Goal: Information Seeking & Learning: Learn about a topic

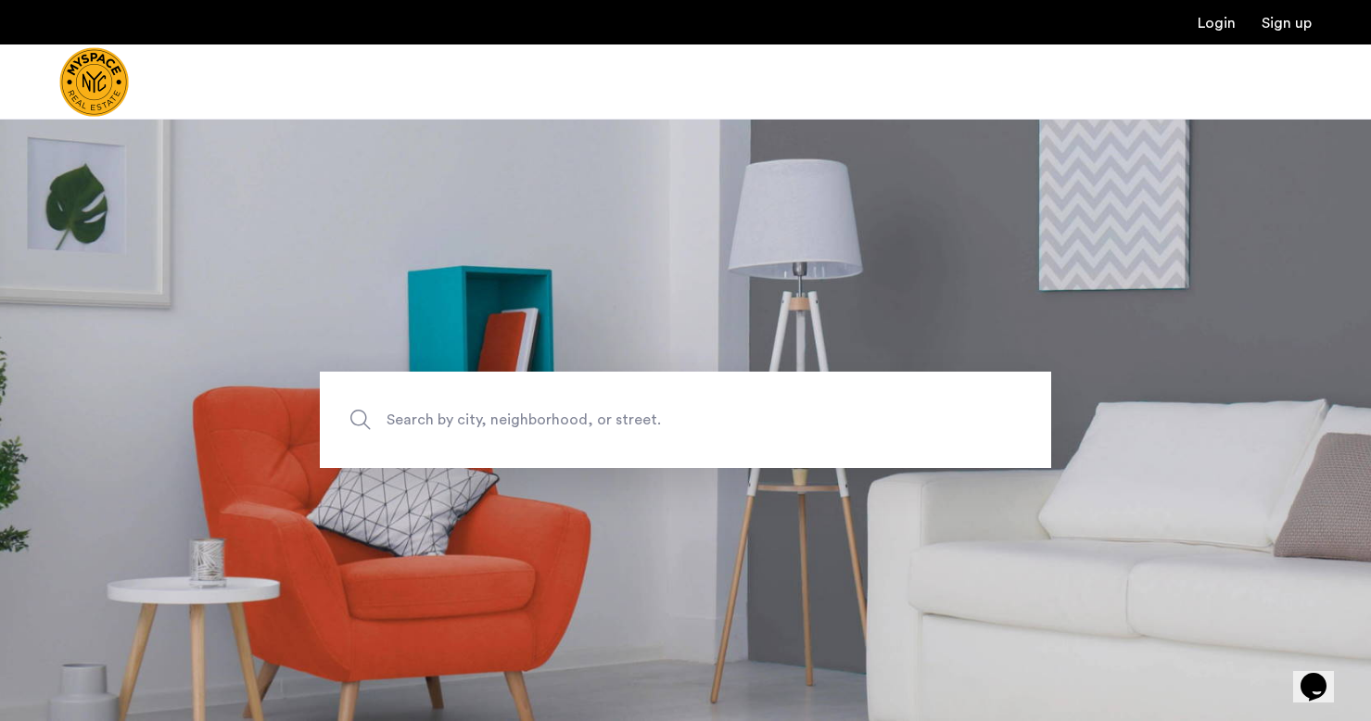
click at [422, 427] on span "Search by city, neighborhood, or street." at bounding box center [642, 420] width 512 height 25
click at [422, 427] on input "Search by city, neighborhood, or street." at bounding box center [685, 420] width 731 height 96
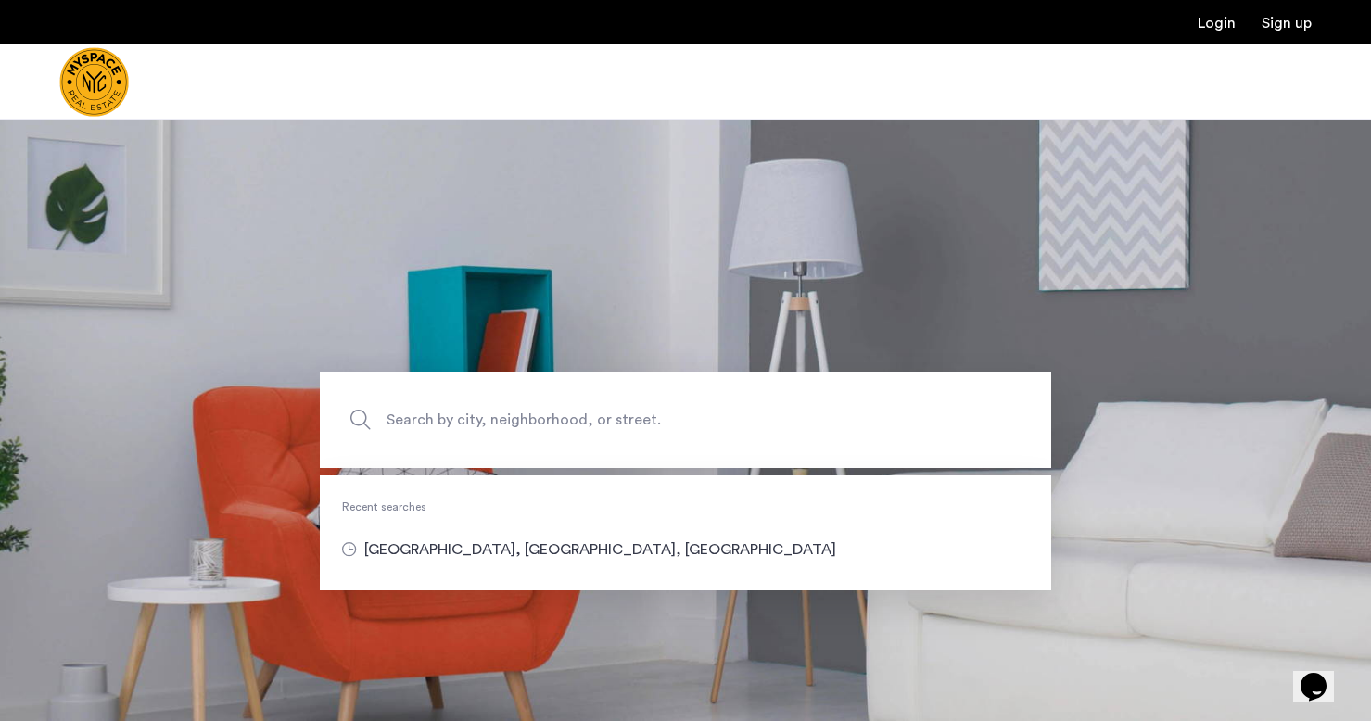
type input "**********"
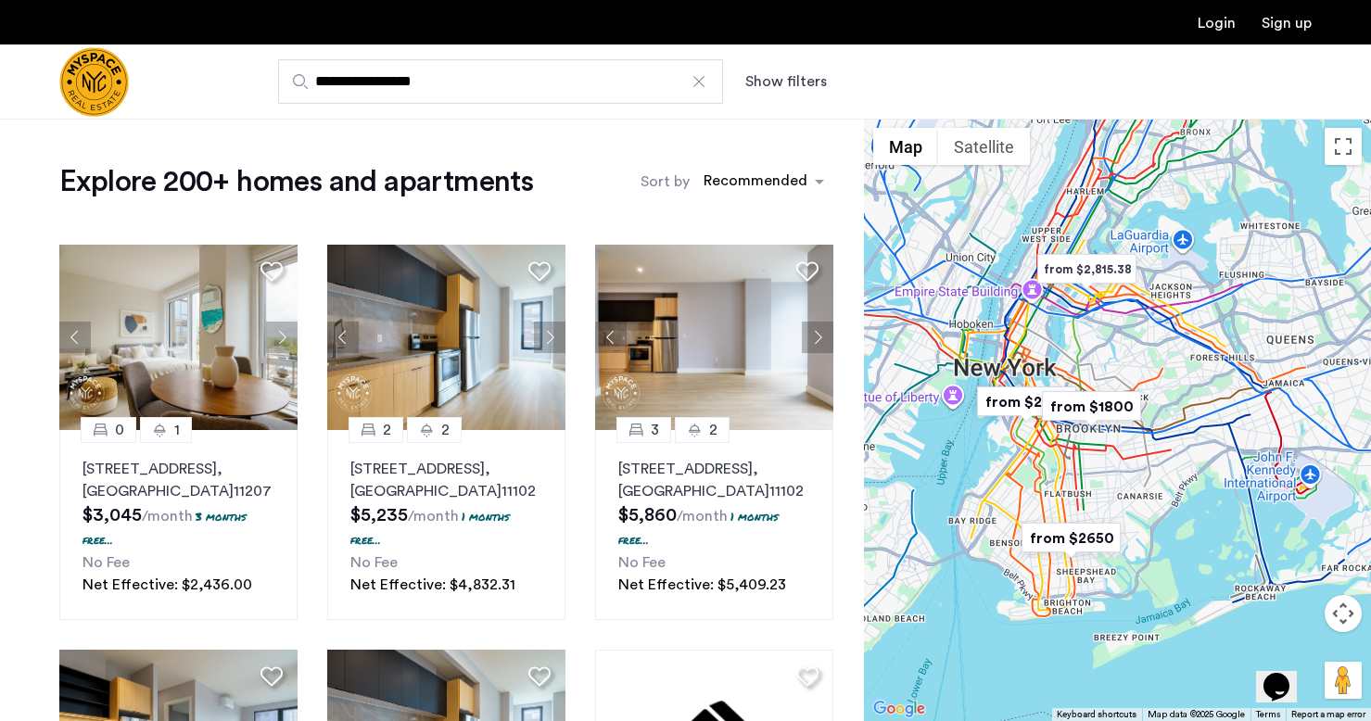
click at [760, 163] on div "Sort by Recommended" at bounding box center [736, 181] width 193 height 37
click at [760, 175] on div "sort-apartment" at bounding box center [755, 183] width 109 height 25
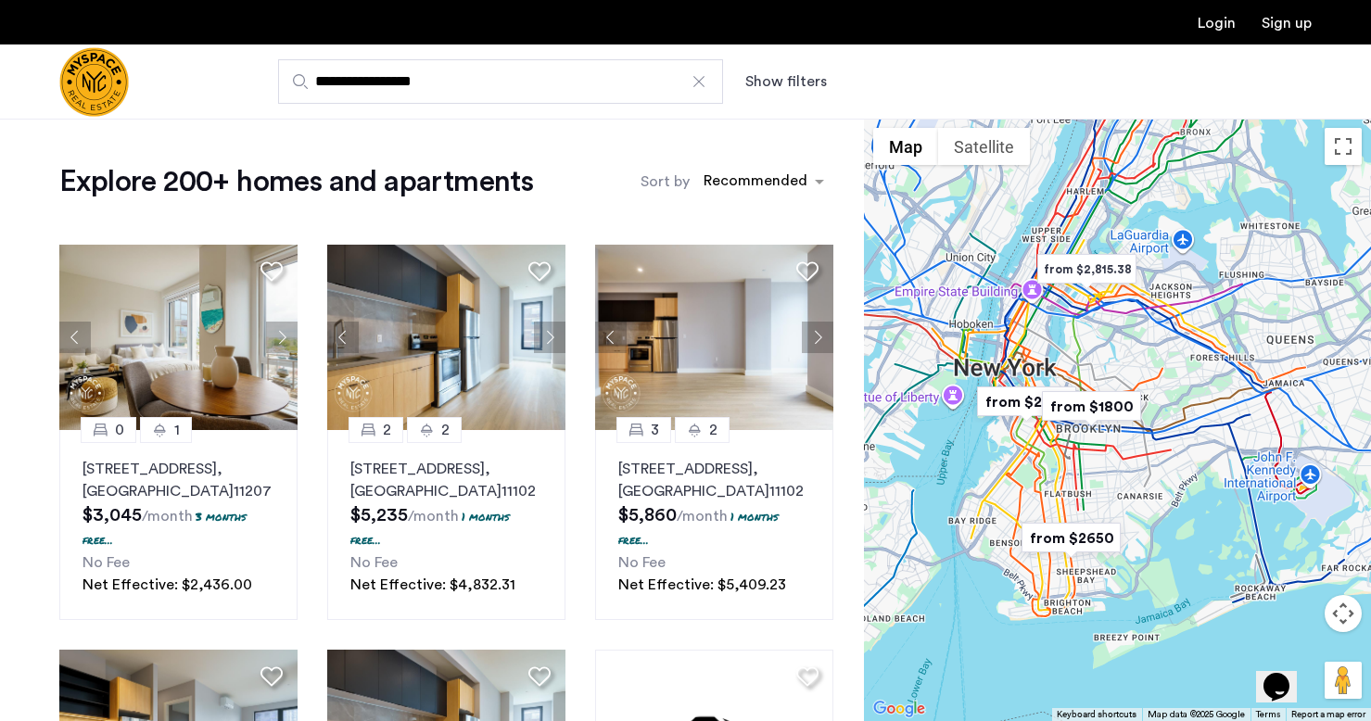
click at [793, 92] on button "Show filters" at bounding box center [786, 81] width 82 height 22
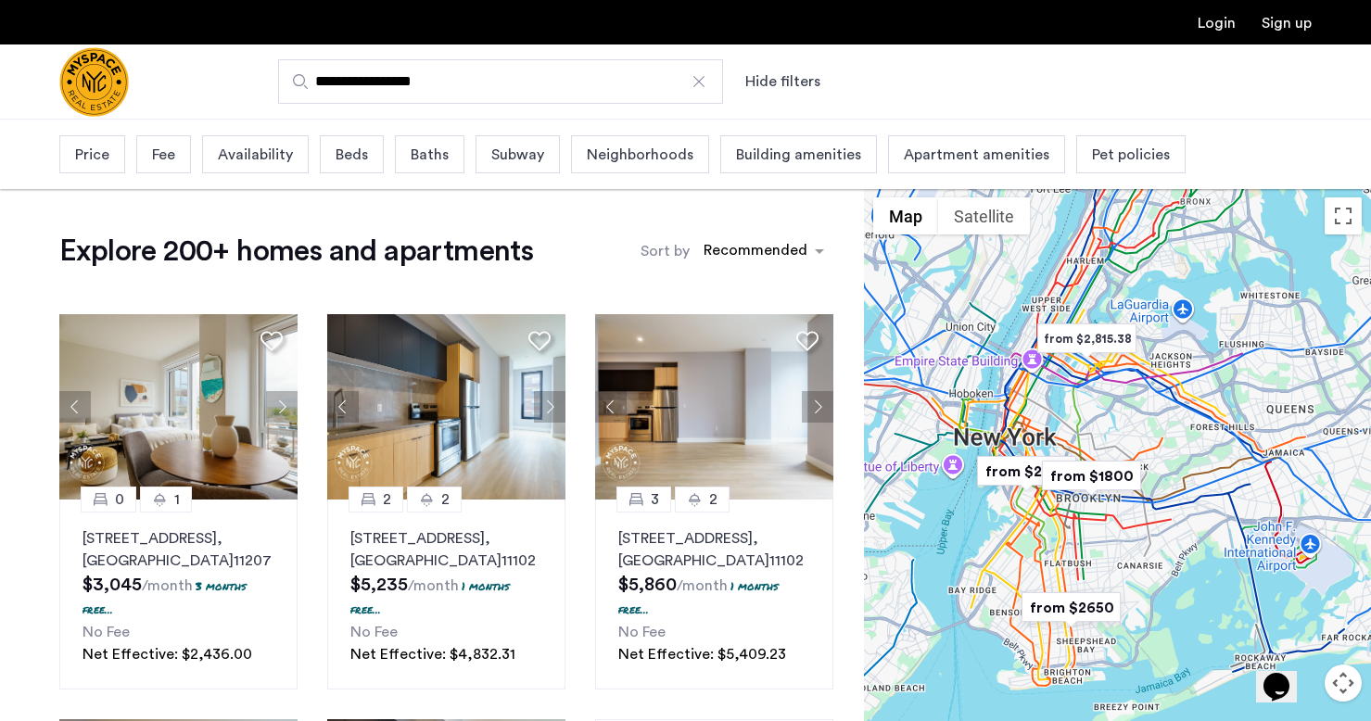
click at [84, 151] on span "Price" at bounding box center [92, 155] width 34 height 22
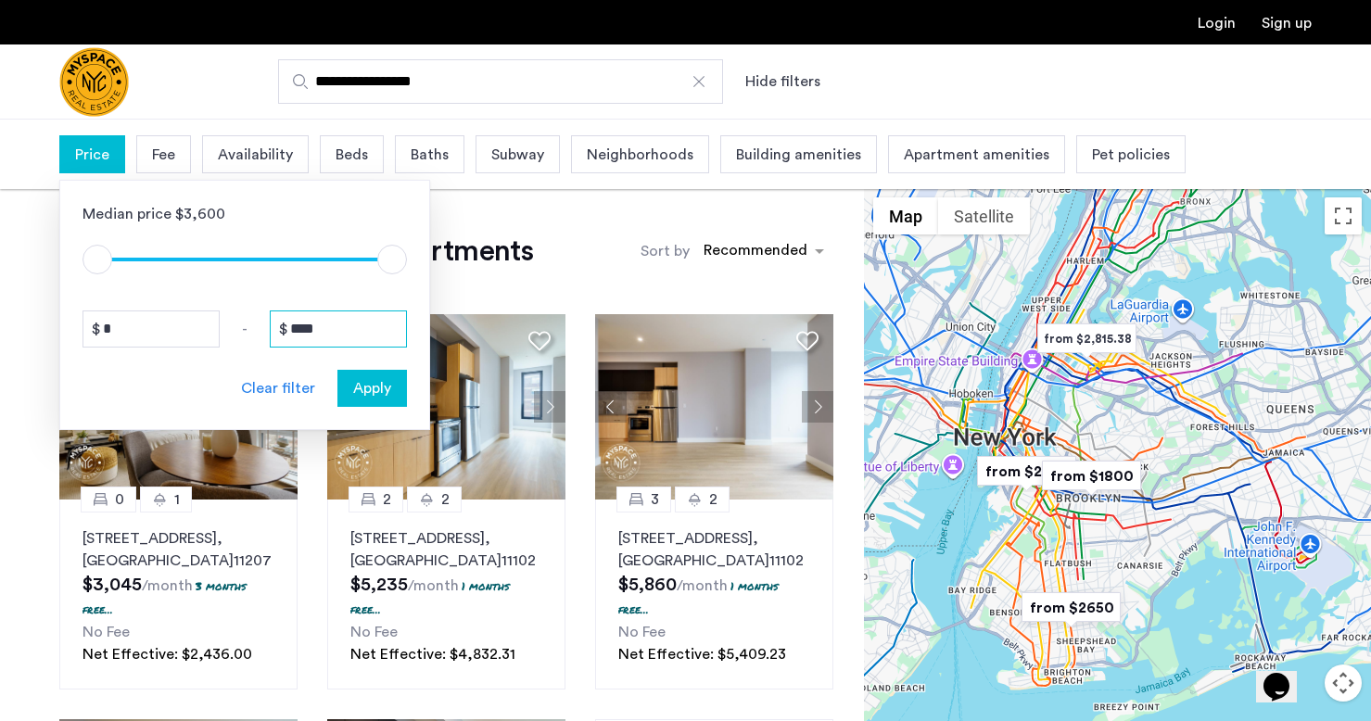
click at [336, 332] on input "****" at bounding box center [338, 328] width 137 height 37
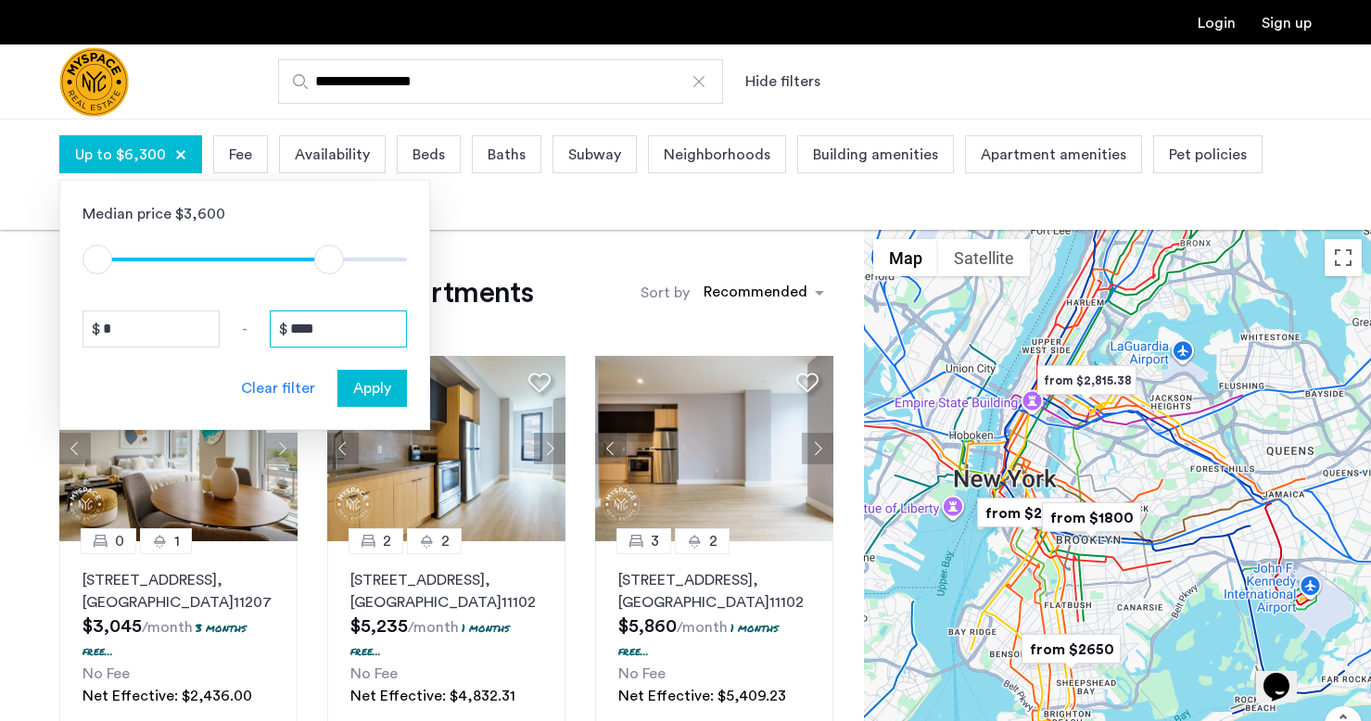
type input "****"
click at [424, 157] on span "Beds" at bounding box center [428, 155] width 32 height 22
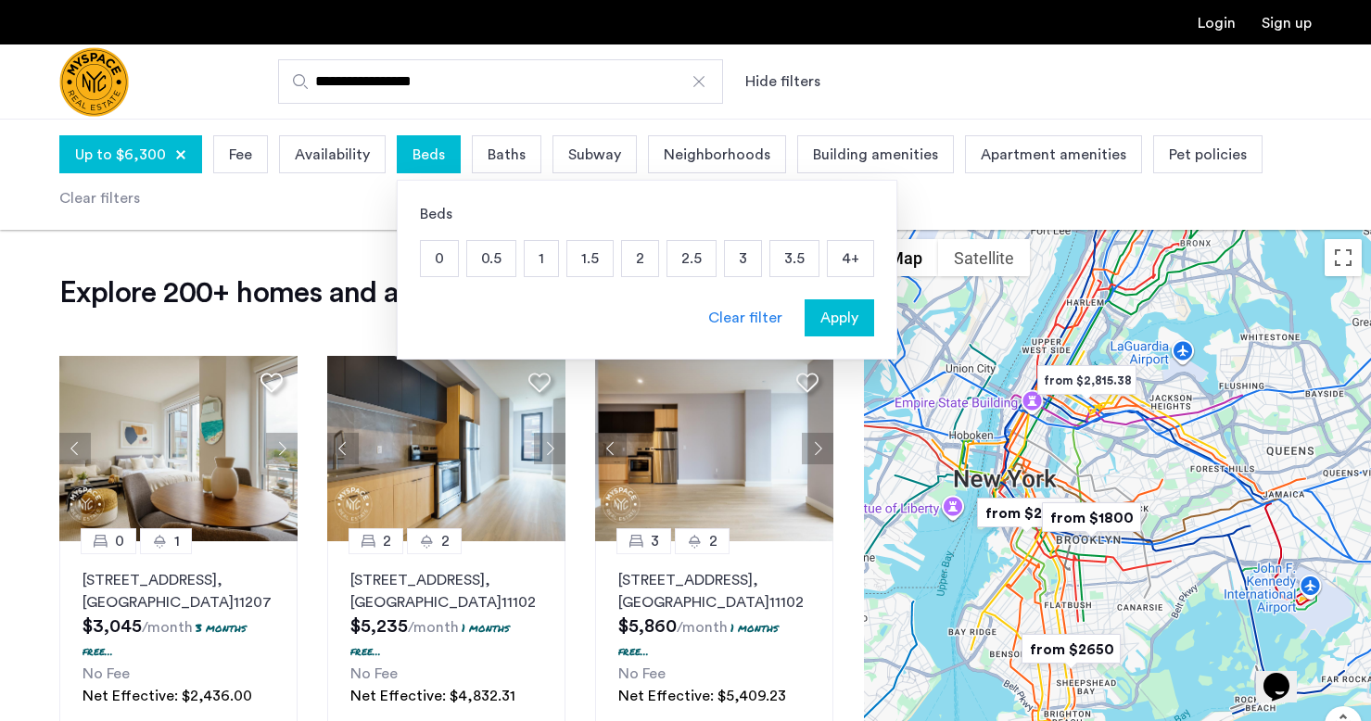
click at [758, 266] on div "0 0.5 1 1.5 2 2.5 3 3.5 4+" at bounding box center [647, 258] width 454 height 37
click at [748, 266] on p "3" at bounding box center [743, 258] width 36 height 35
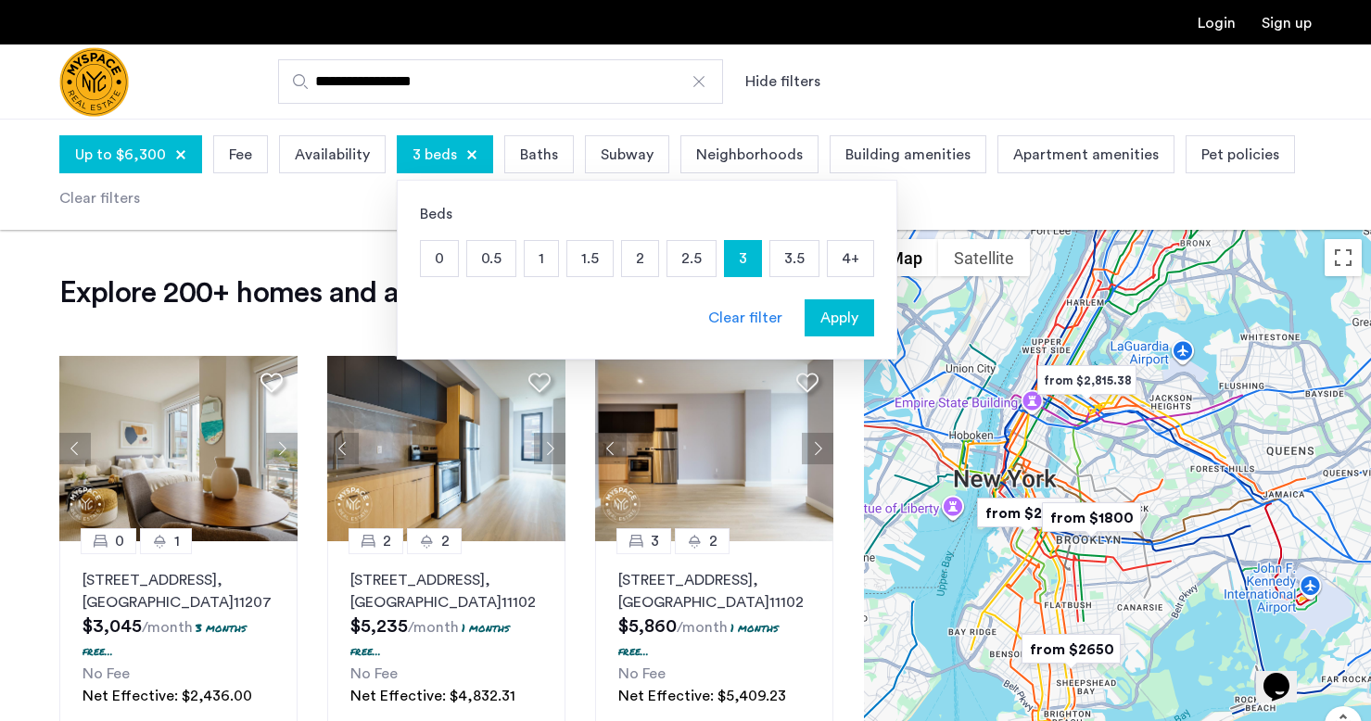
click at [342, 153] on span "Availability" at bounding box center [332, 155] width 75 height 22
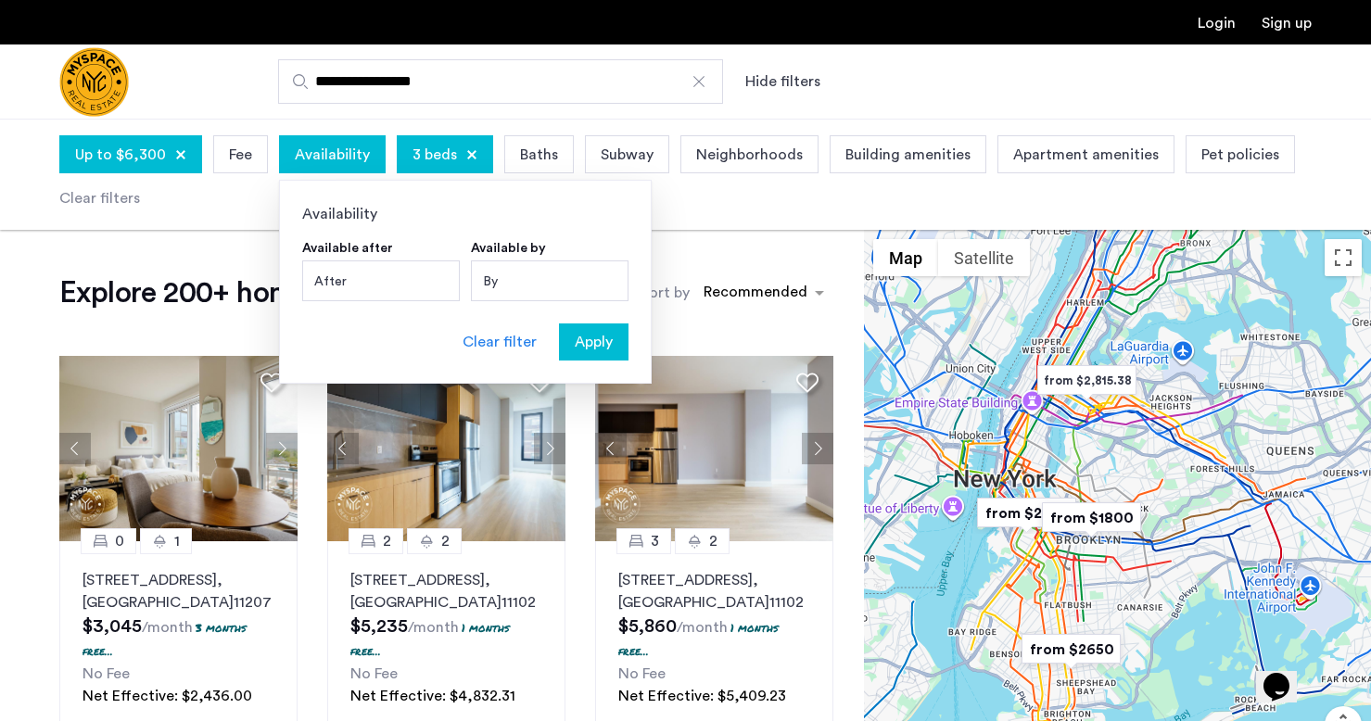
click at [342, 153] on span "Availability" at bounding box center [332, 155] width 75 height 22
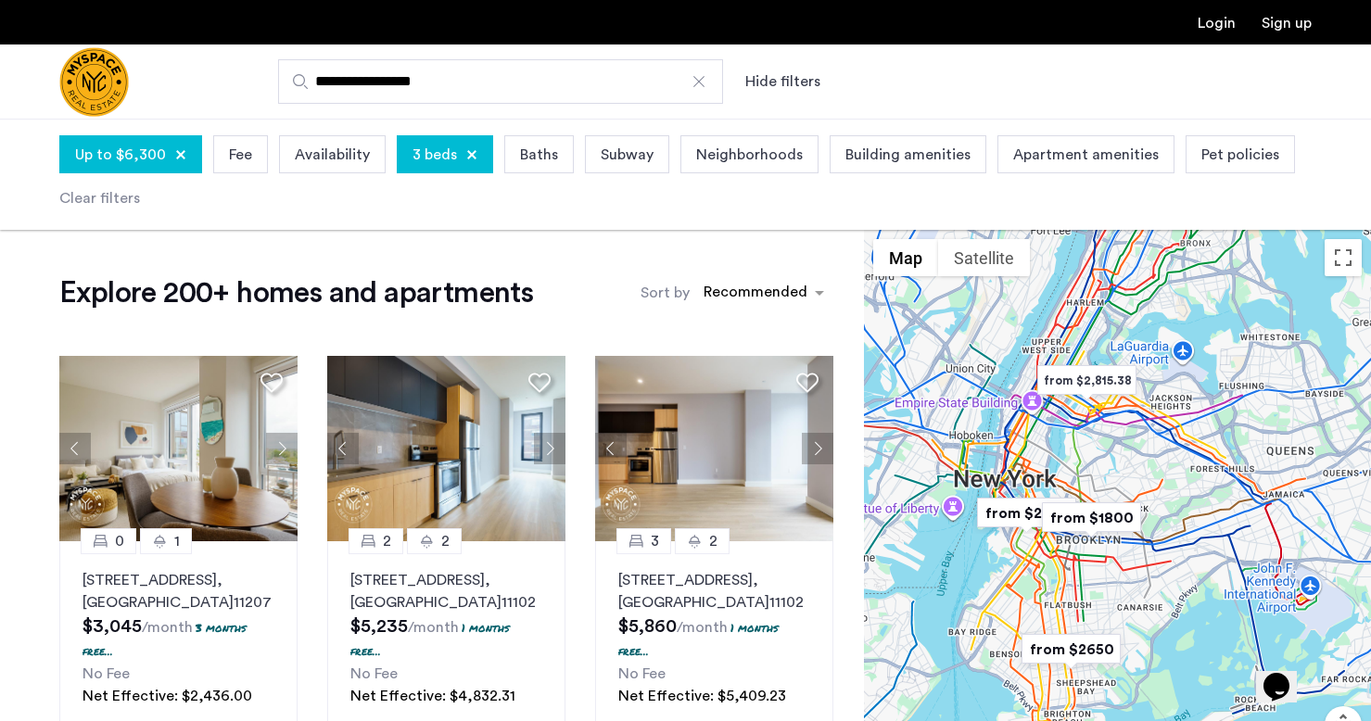
click at [720, 297] on div "sort-apartment" at bounding box center [755, 295] width 109 height 25
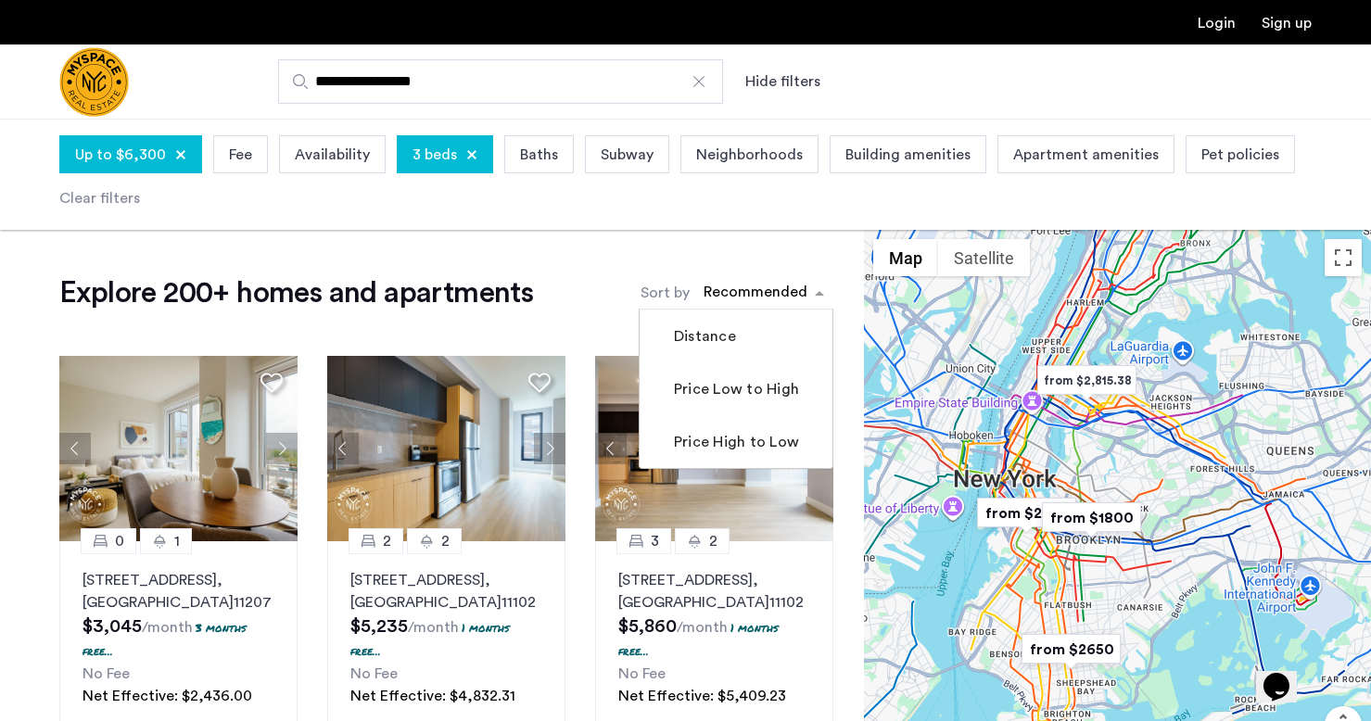
click at [720, 297] on div "sort-apartment" at bounding box center [755, 295] width 109 height 25
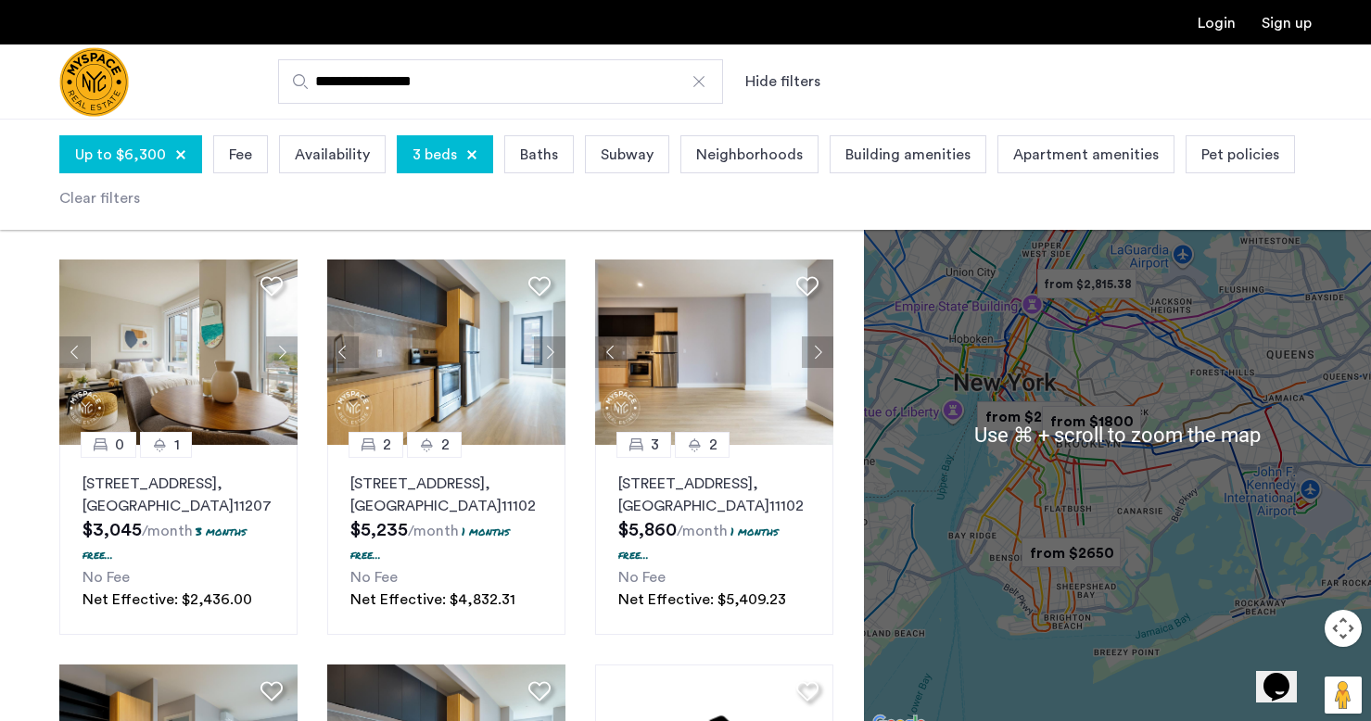
scroll to position [124, 0]
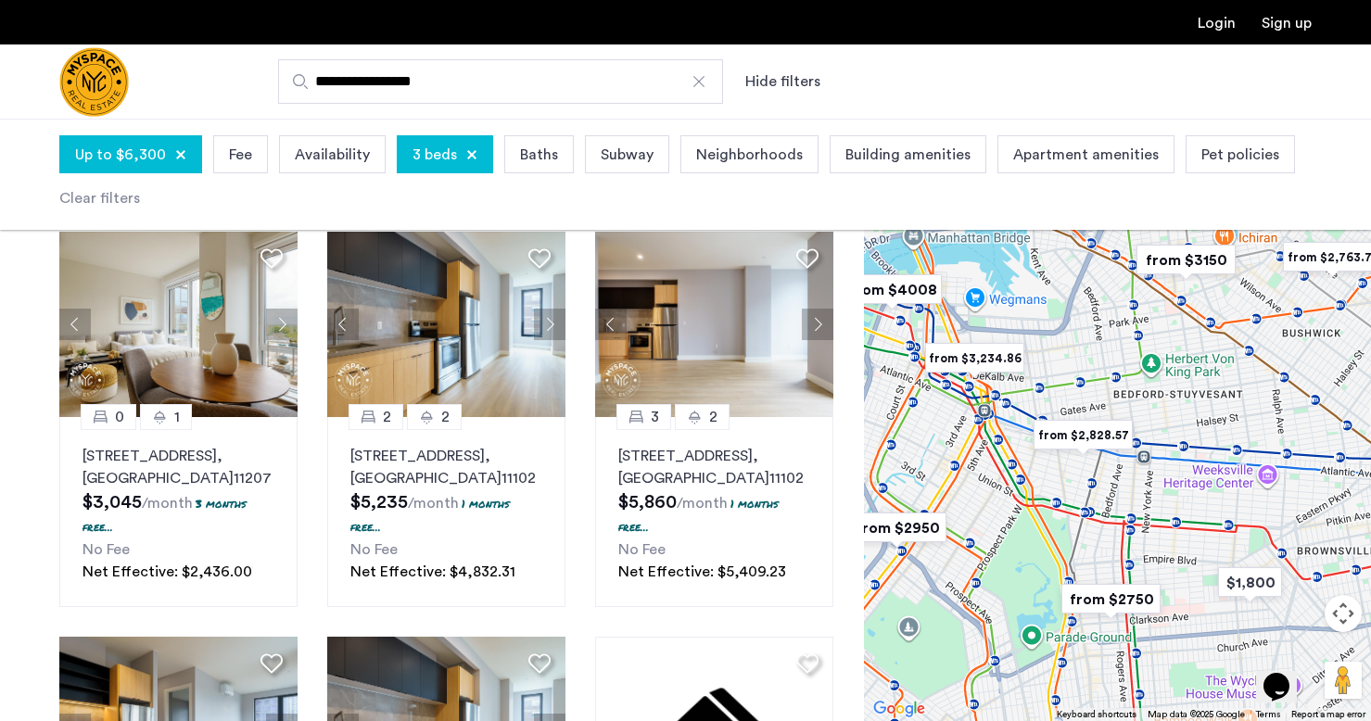
drag, startPoint x: 1049, startPoint y: 381, endPoint x: 1077, endPoint y: 382, distance: 27.8
click at [1077, 382] on div at bounding box center [1117, 420] width 507 height 602
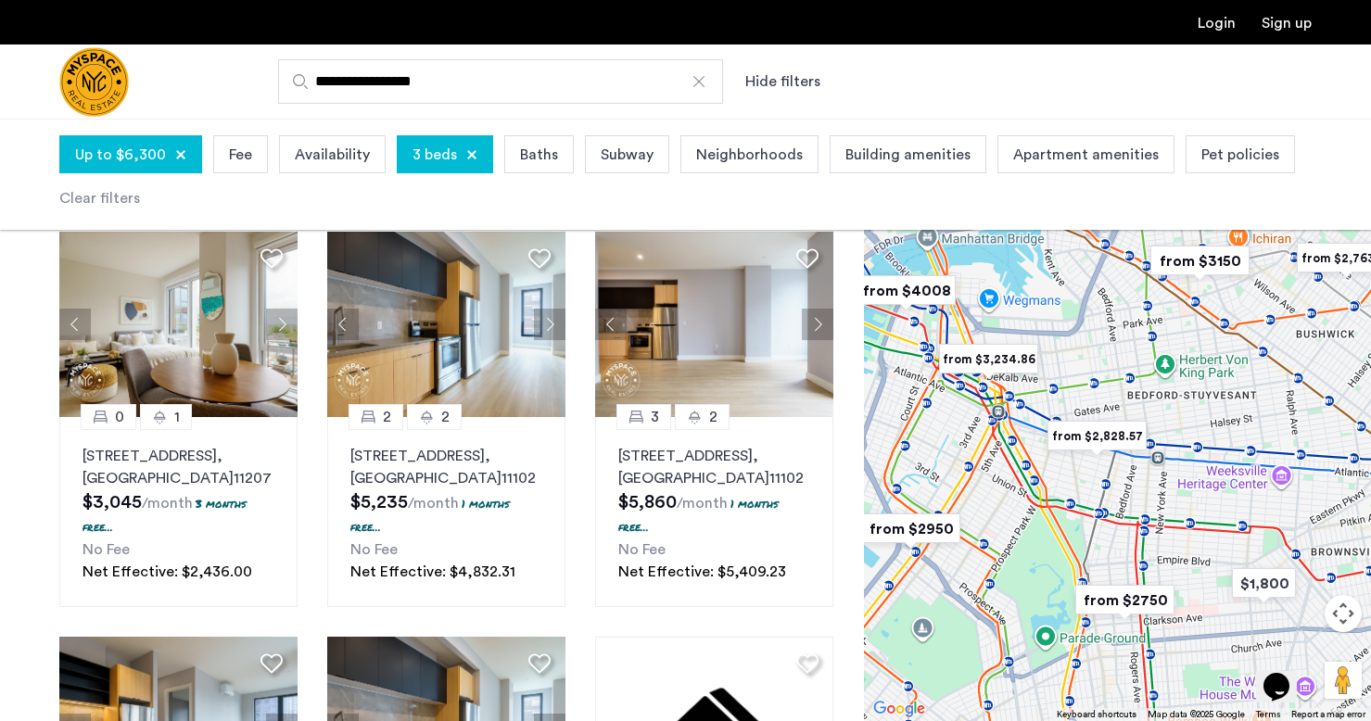
click at [999, 361] on img "from $3,234.86" at bounding box center [988, 359] width 114 height 42
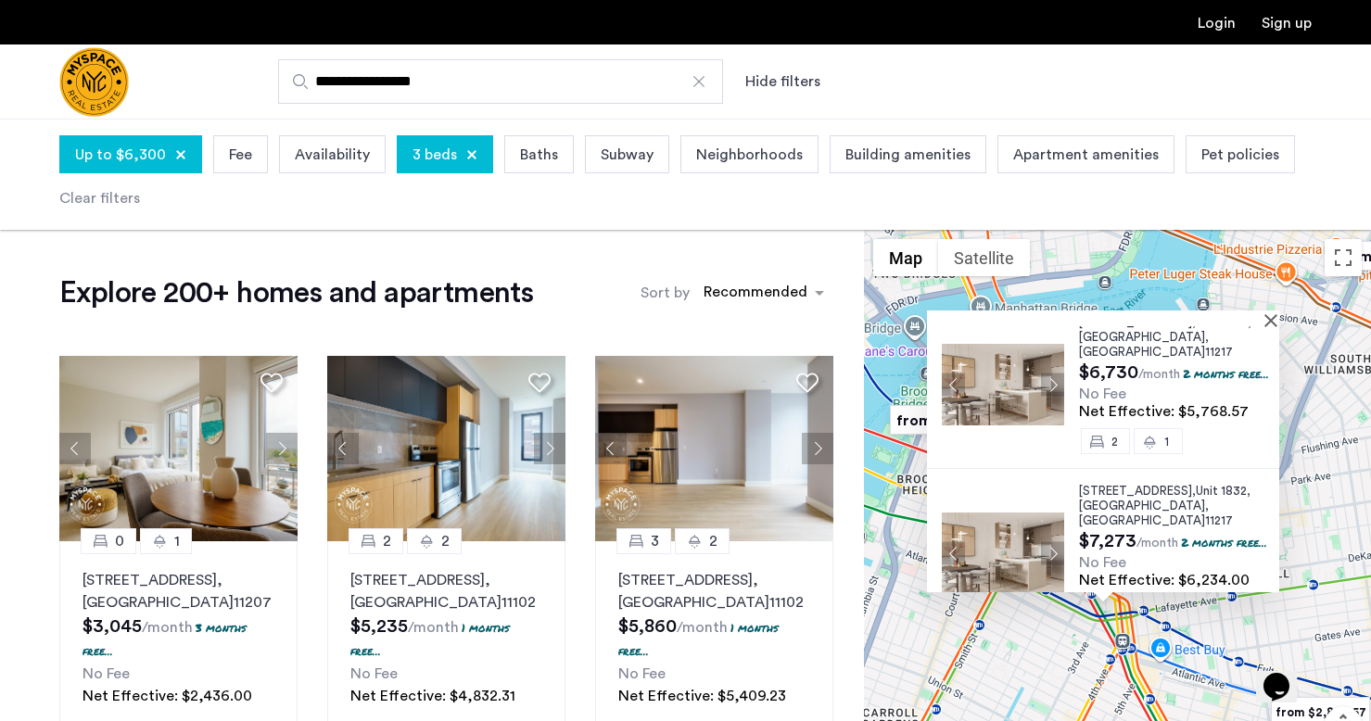
scroll to position [0, 0]
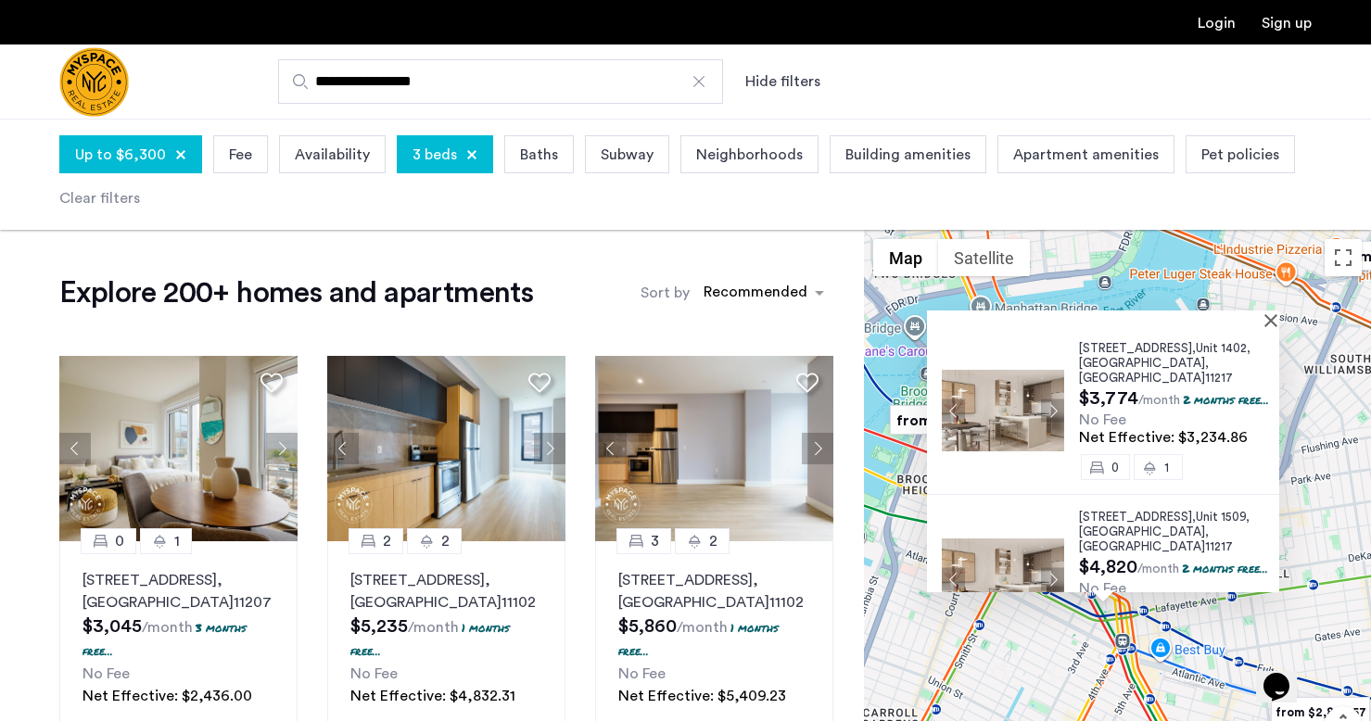
click at [1108, 361] on span "Brooklyn" at bounding box center [1142, 363] width 126 height 12
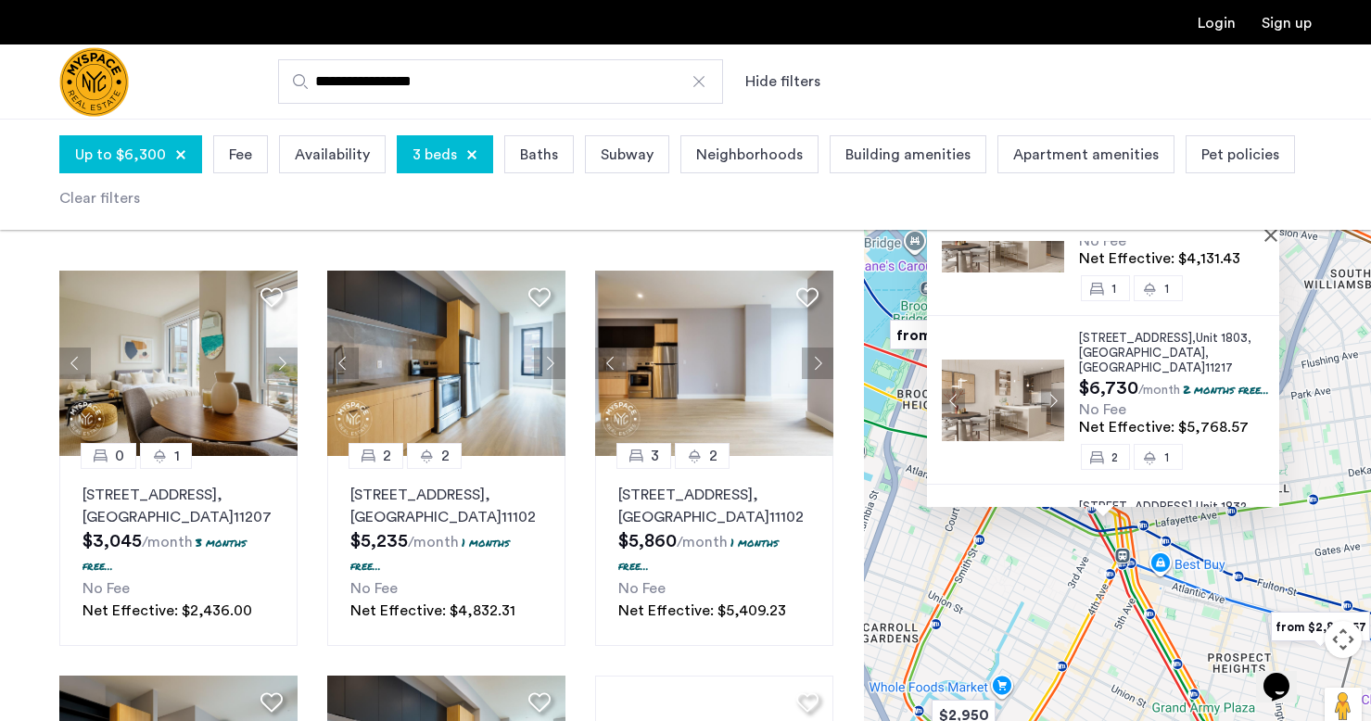
scroll to position [305, 0]
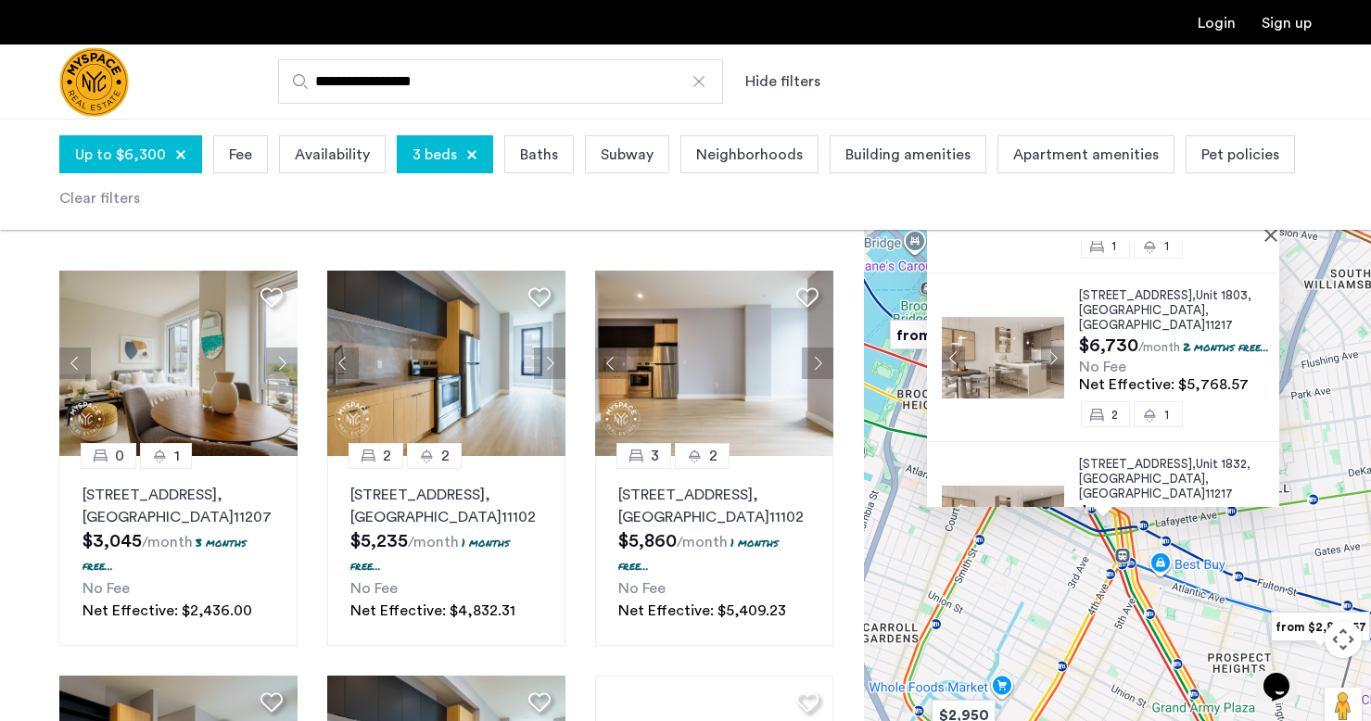
click at [1013, 584] on div "20 Rockwell Place, Unit 1402, Brooklyn , NY 11217 $3,774 /month 2 months free..…" at bounding box center [1117, 446] width 507 height 602
click at [1277, 234] on button "Close" at bounding box center [1274, 234] width 13 height 13
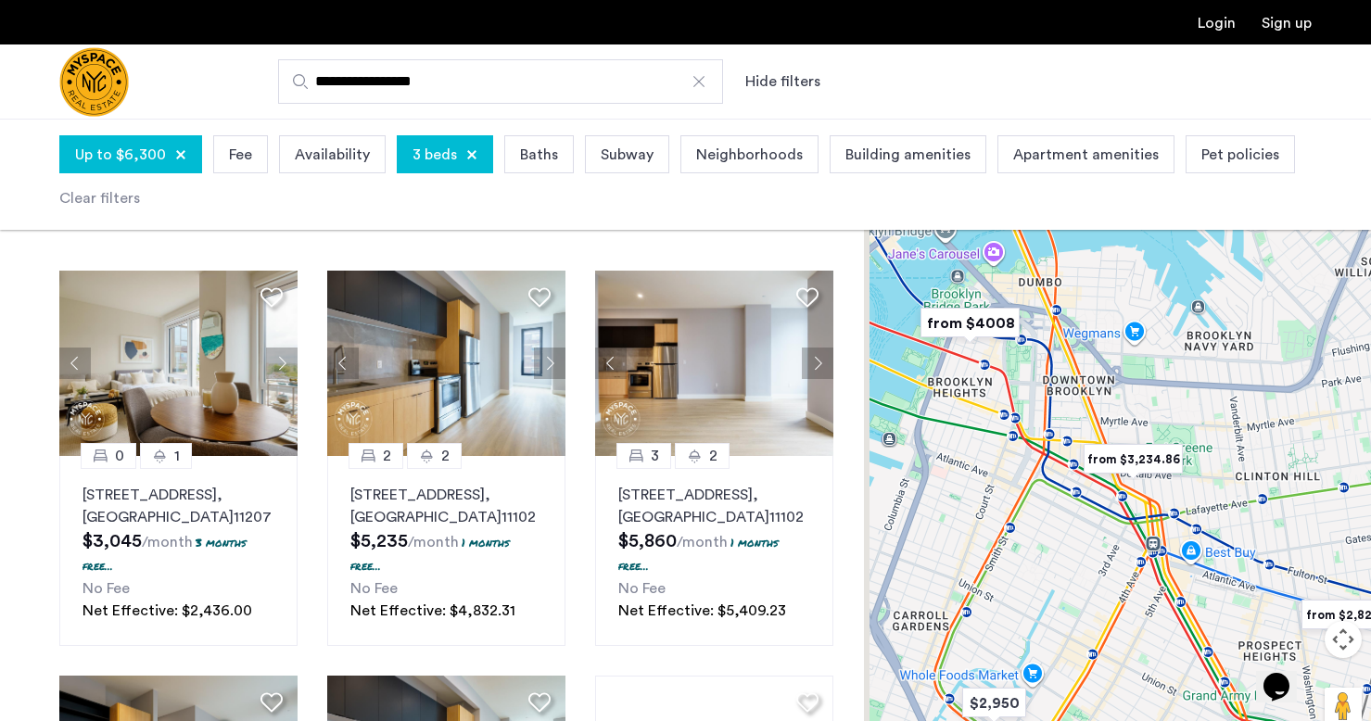
drag, startPoint x: 1129, startPoint y: 402, endPoint x: 1158, endPoint y: 388, distance: 32.8
click at [1158, 388] on div at bounding box center [1117, 446] width 507 height 602
click at [979, 335] on img "from $4008" at bounding box center [971, 324] width 114 height 42
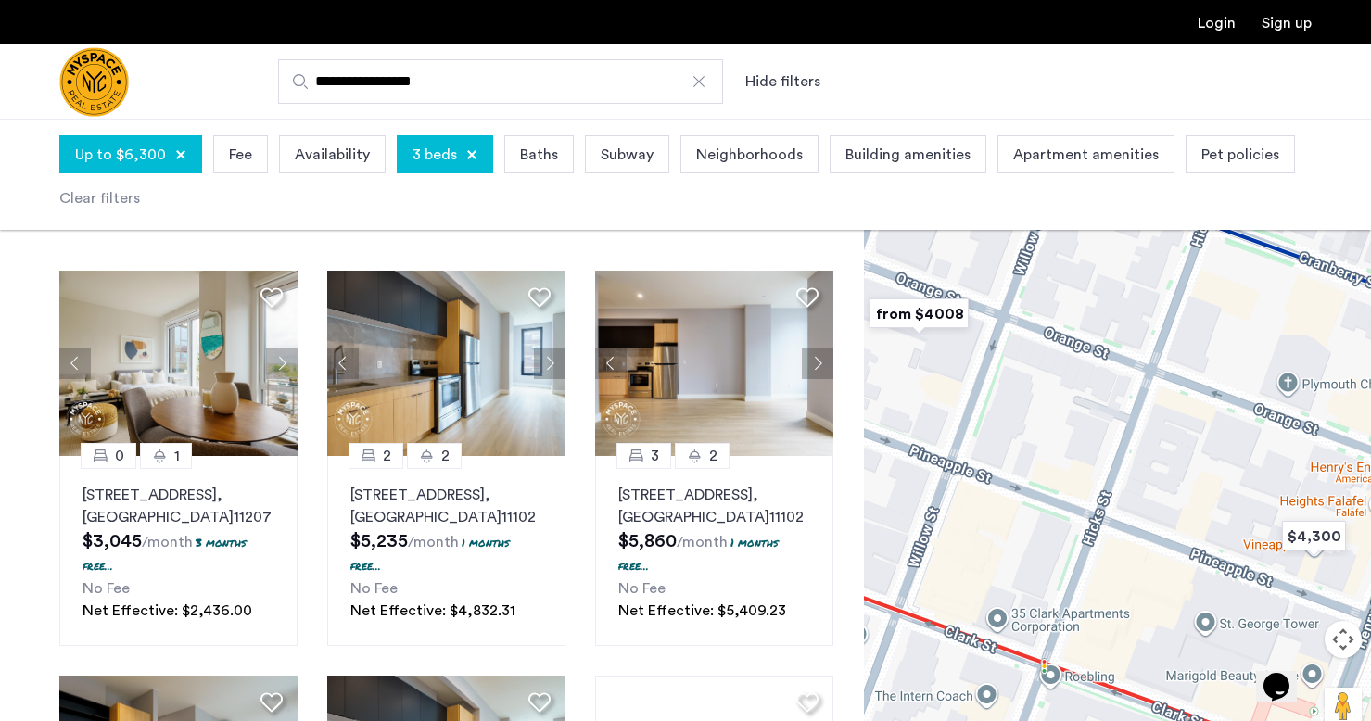
click at [944, 317] on img "from $4008" at bounding box center [919, 314] width 114 height 42
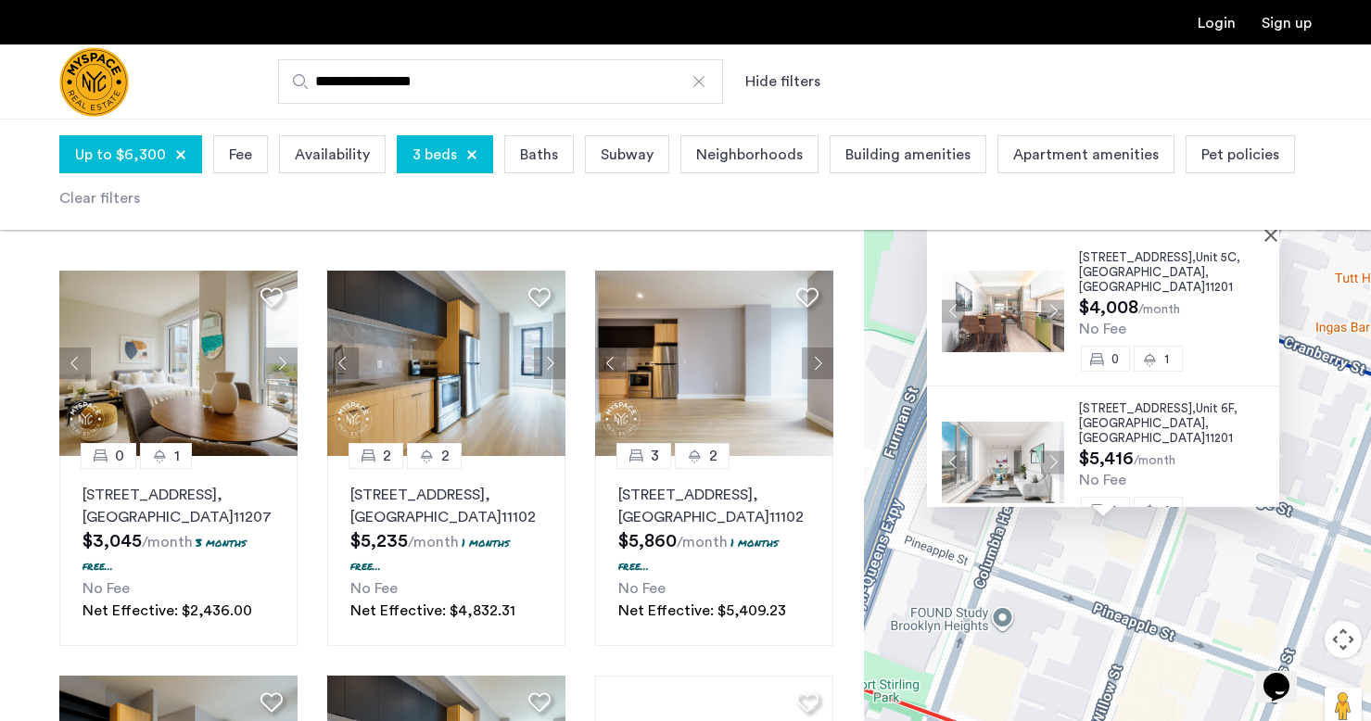
scroll to position [0, 0]
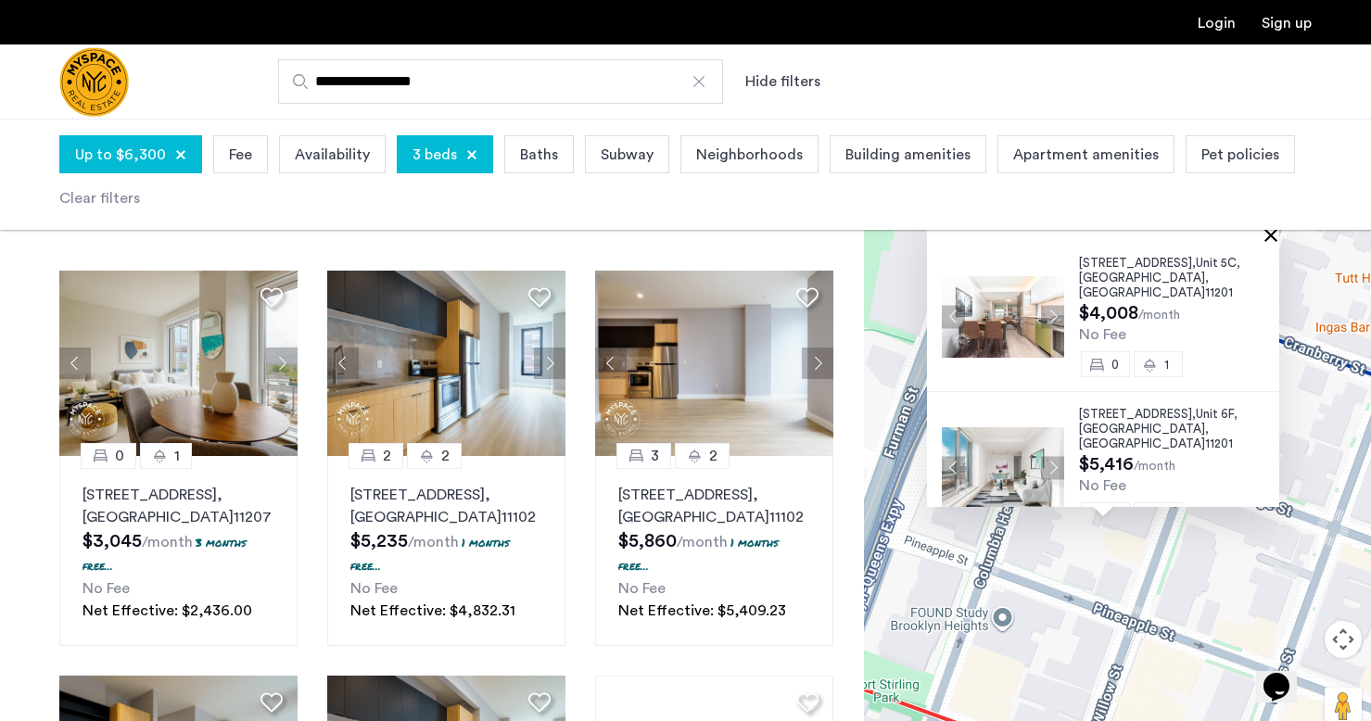
click at [1277, 235] on button "Close" at bounding box center [1274, 234] width 13 height 13
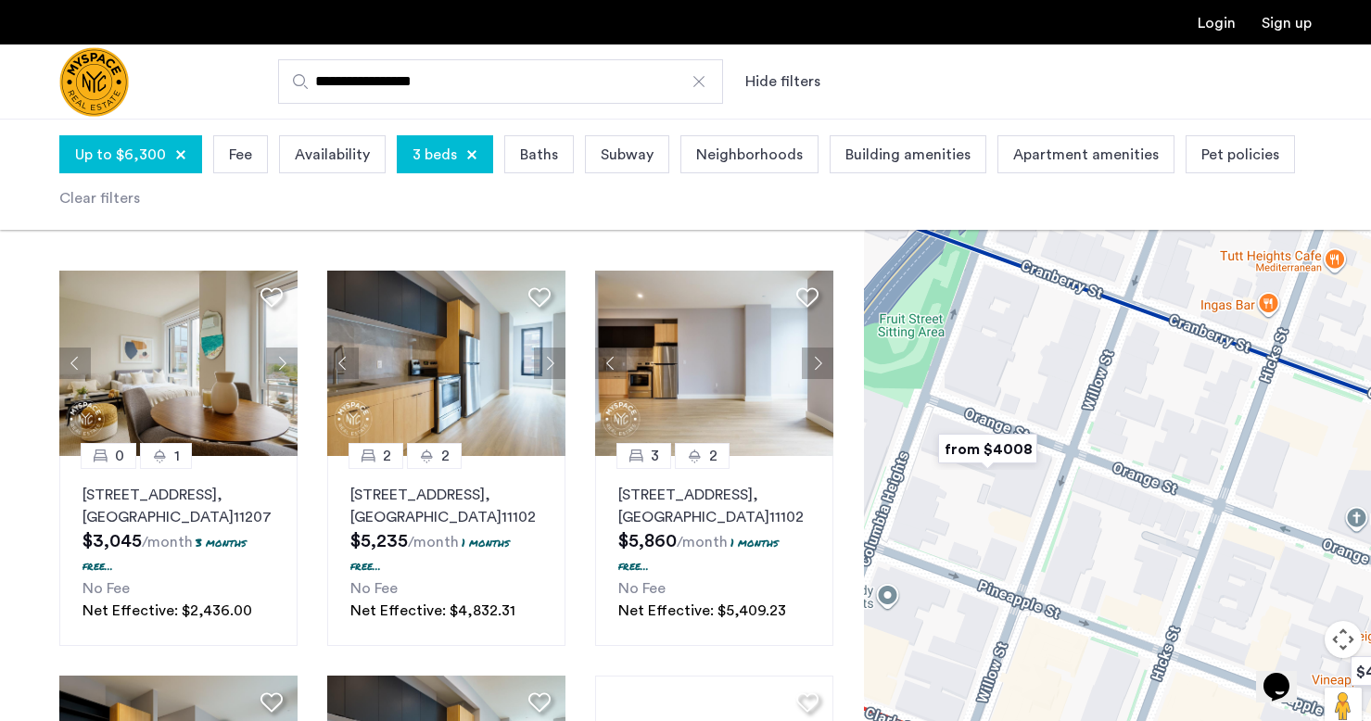
drag, startPoint x: 1178, startPoint y: 457, endPoint x: 1045, endPoint y: 430, distance: 135.2
click at [1045, 430] on div at bounding box center [1117, 446] width 507 height 602
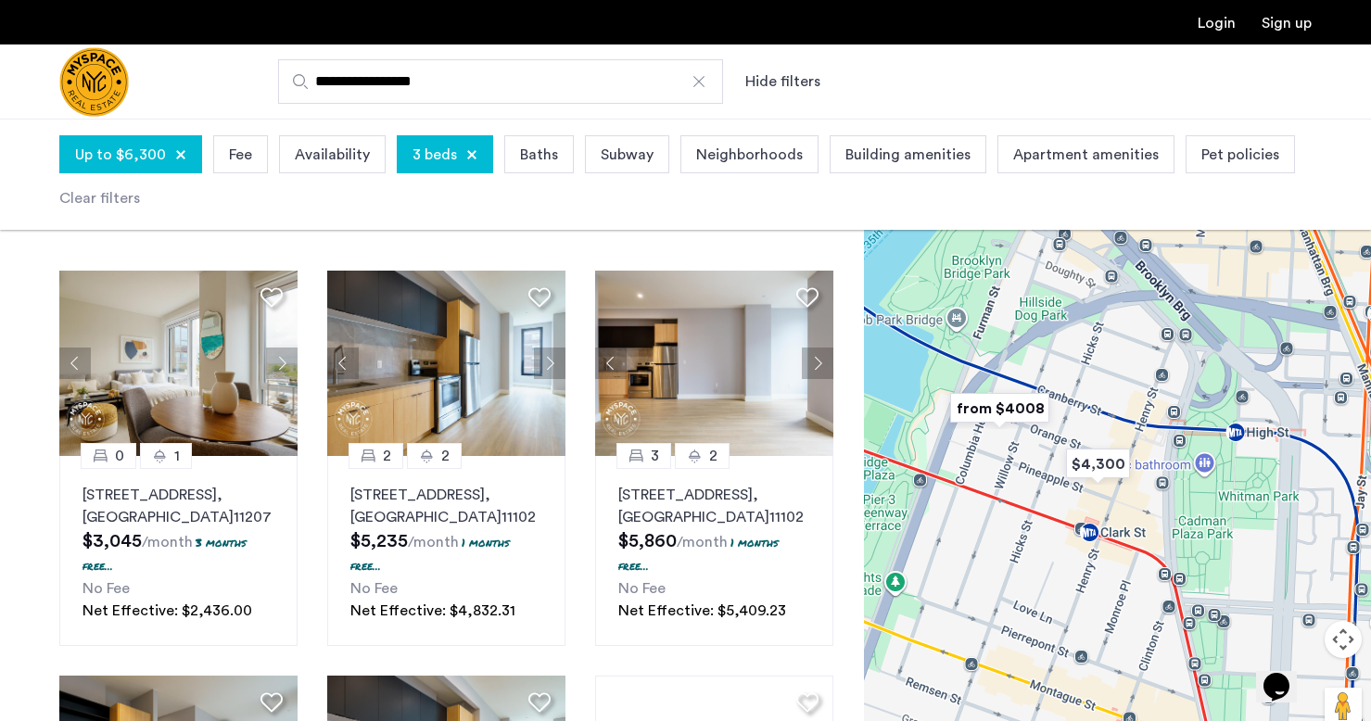
click at [415, 162] on span "3 beds" at bounding box center [434, 155] width 44 height 22
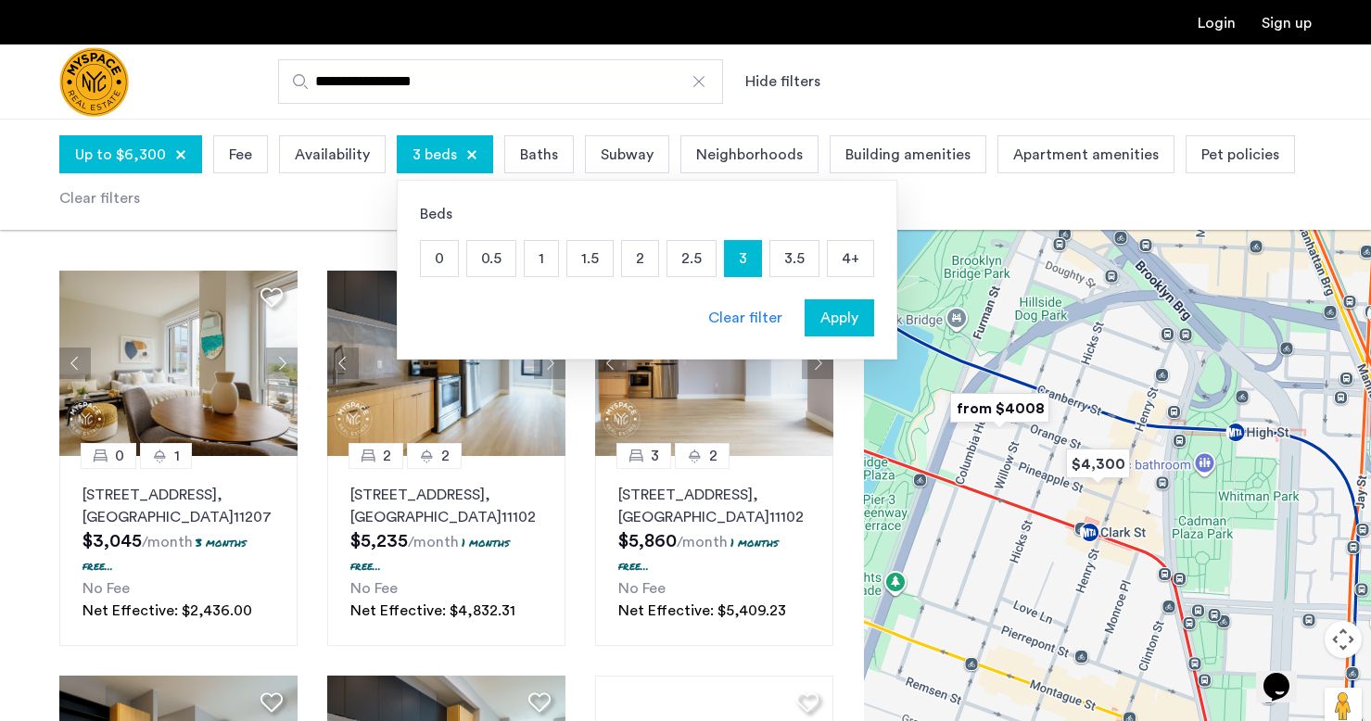
click at [857, 327] on div "Apply" at bounding box center [839, 318] width 58 height 22
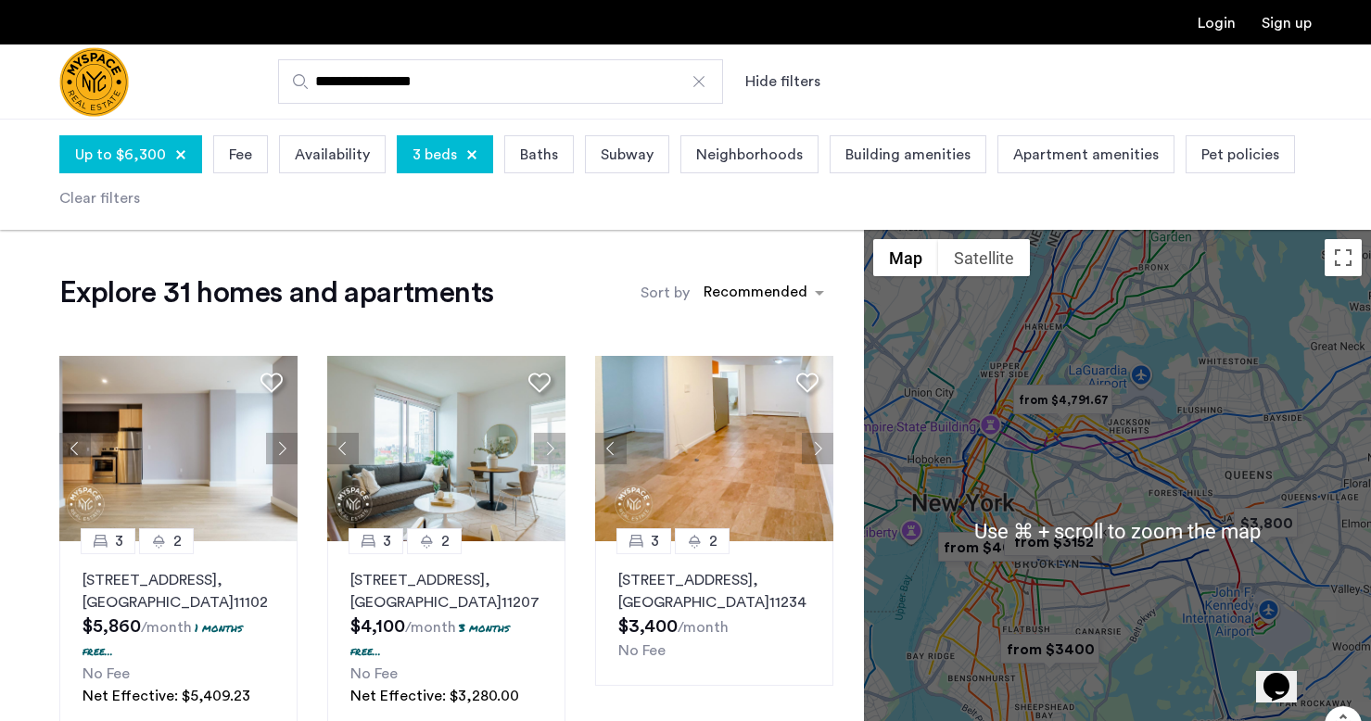
scroll to position [3, 0]
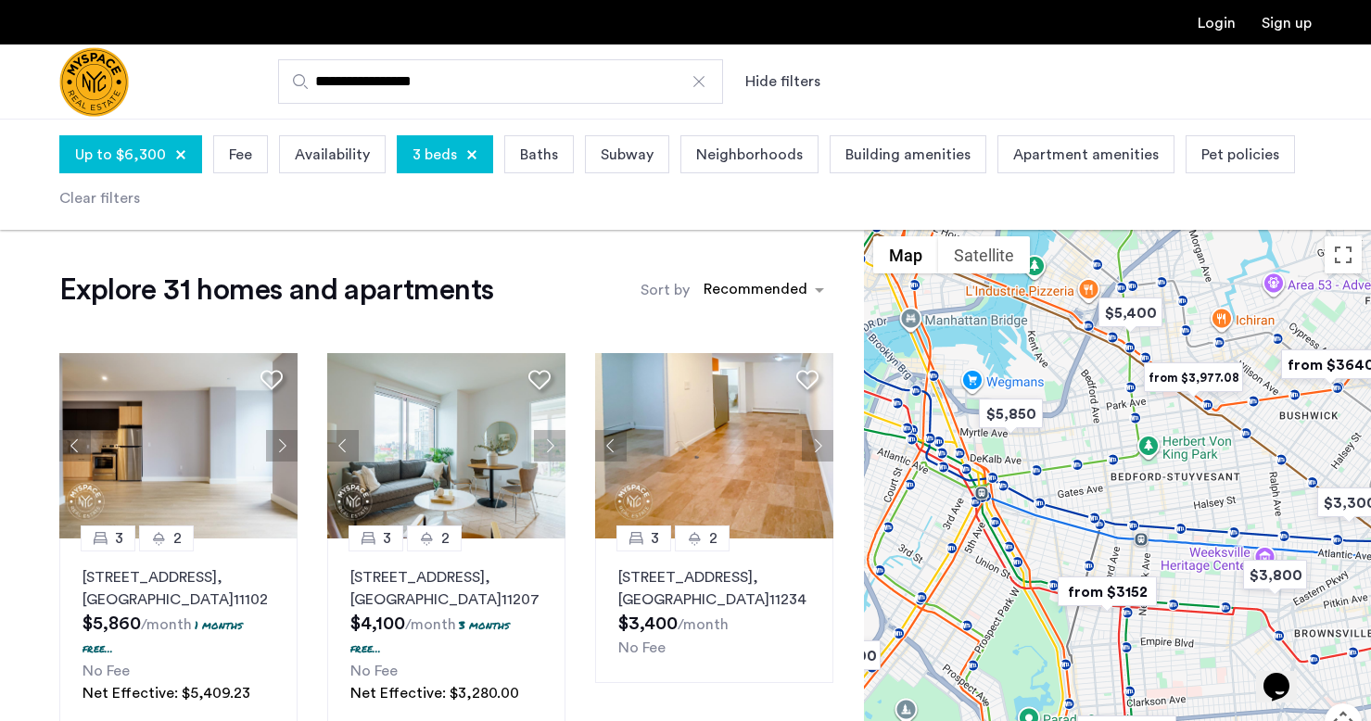
drag, startPoint x: 1012, startPoint y: 513, endPoint x: 1144, endPoint y: 512, distance: 131.6
click at [1145, 513] on div at bounding box center [1117, 528] width 507 height 602
click at [1023, 419] on img "$5,850" at bounding box center [1009, 414] width 79 height 42
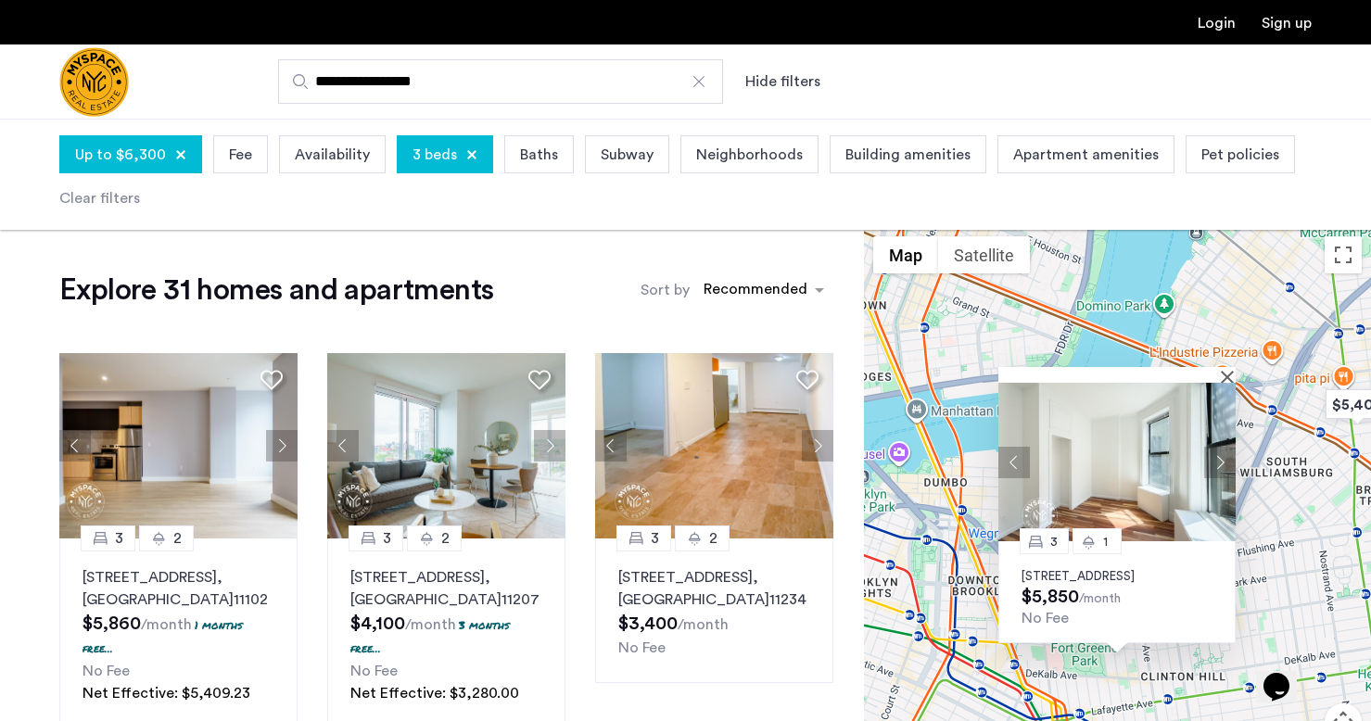
click at [1225, 449] on button "Next apartment" at bounding box center [1220, 463] width 32 height 32
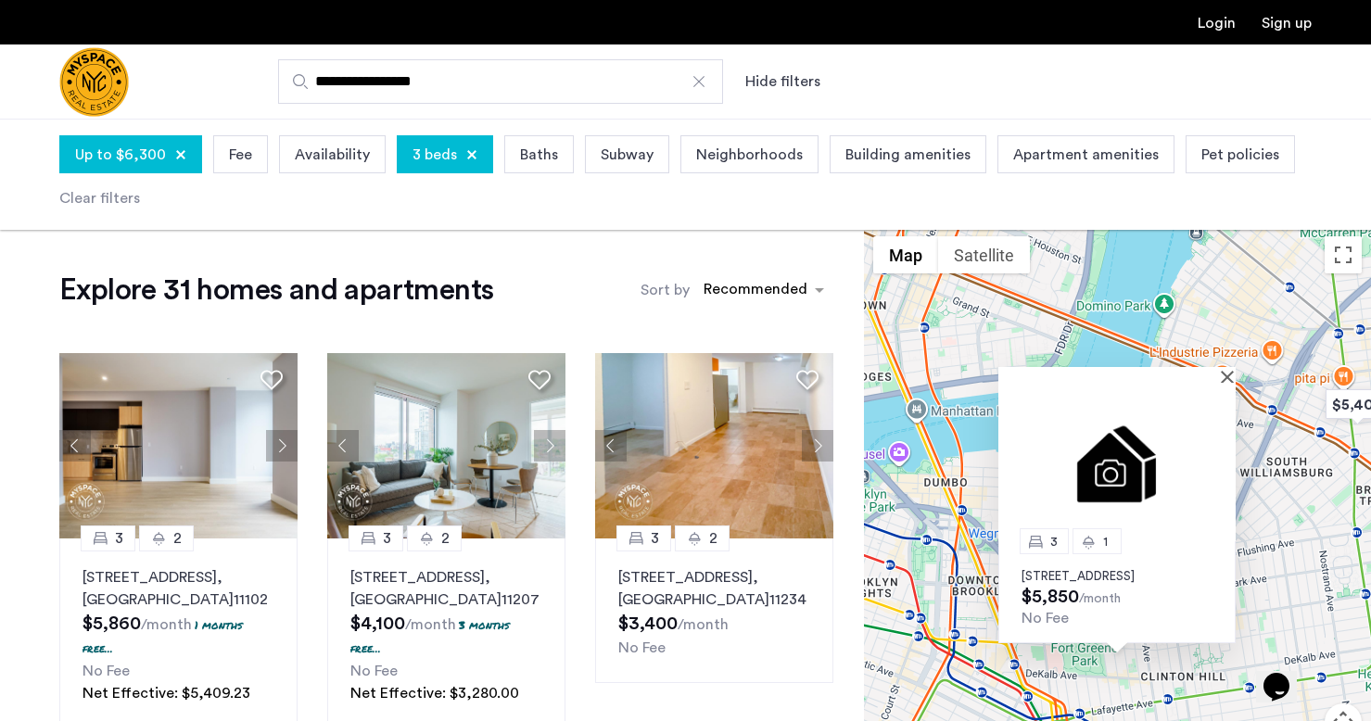
click at [1225, 449] on img at bounding box center [1116, 462] width 237 height 158
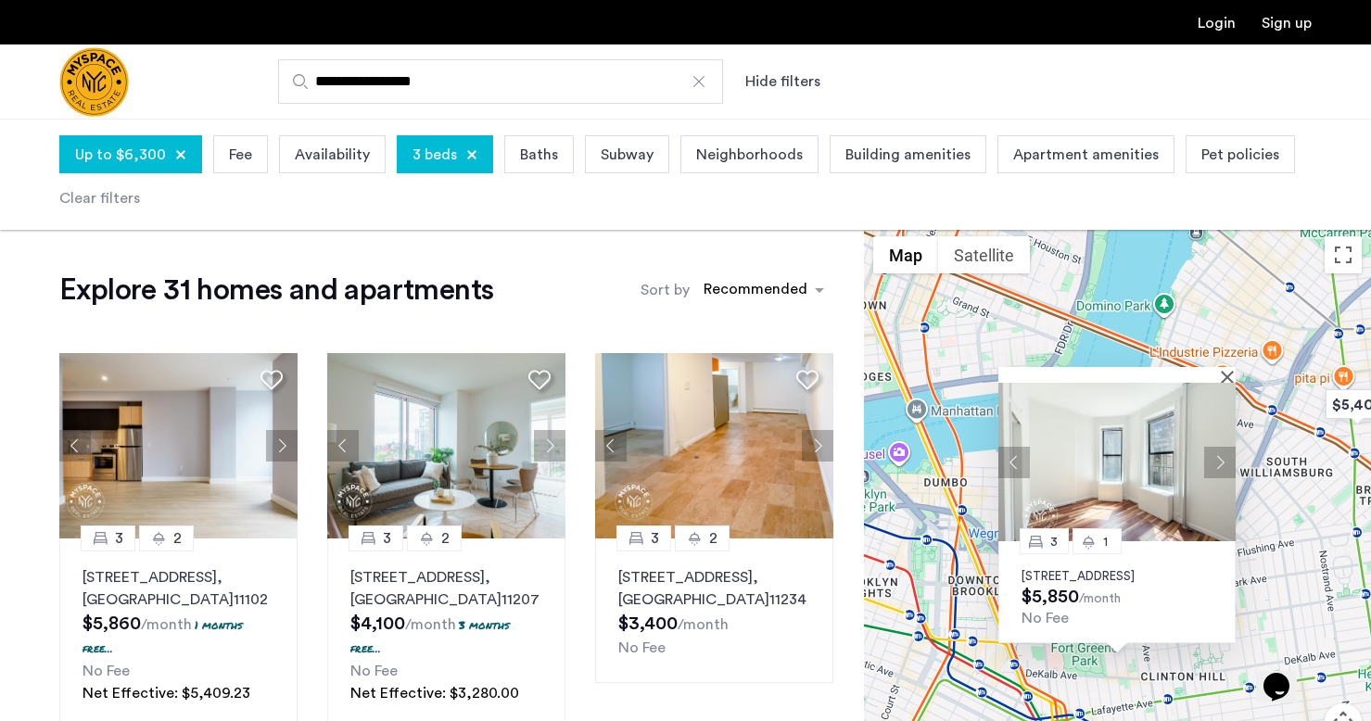
click at [1225, 449] on button "Next apartment" at bounding box center [1220, 463] width 32 height 32
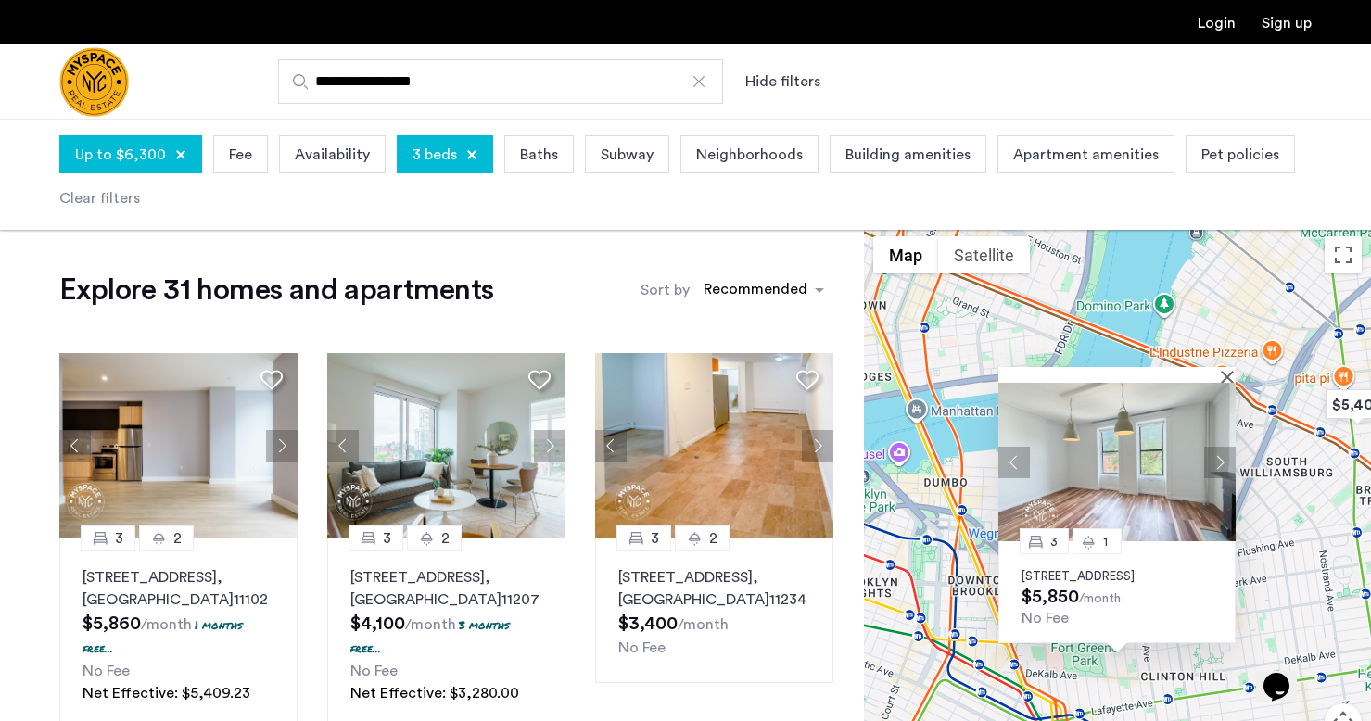
click at [1292, 543] on div "3 1 352 Myrtle Avenue, Unit 2, Brooklyn, NY 11205 $5,850 /month No Fee" at bounding box center [1117, 528] width 507 height 602
click at [1220, 447] on button "Next apartment" at bounding box center [1220, 463] width 32 height 32
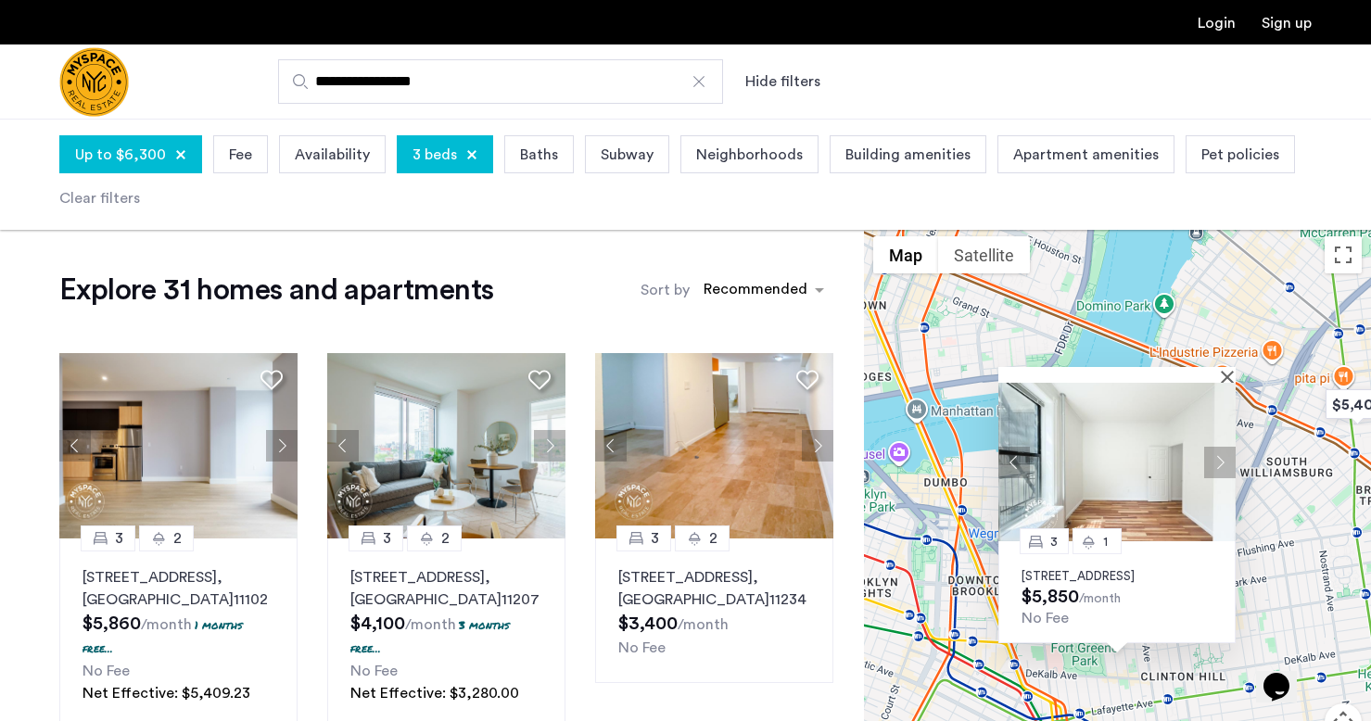
click at [1220, 447] on button "Next apartment" at bounding box center [1220, 463] width 32 height 32
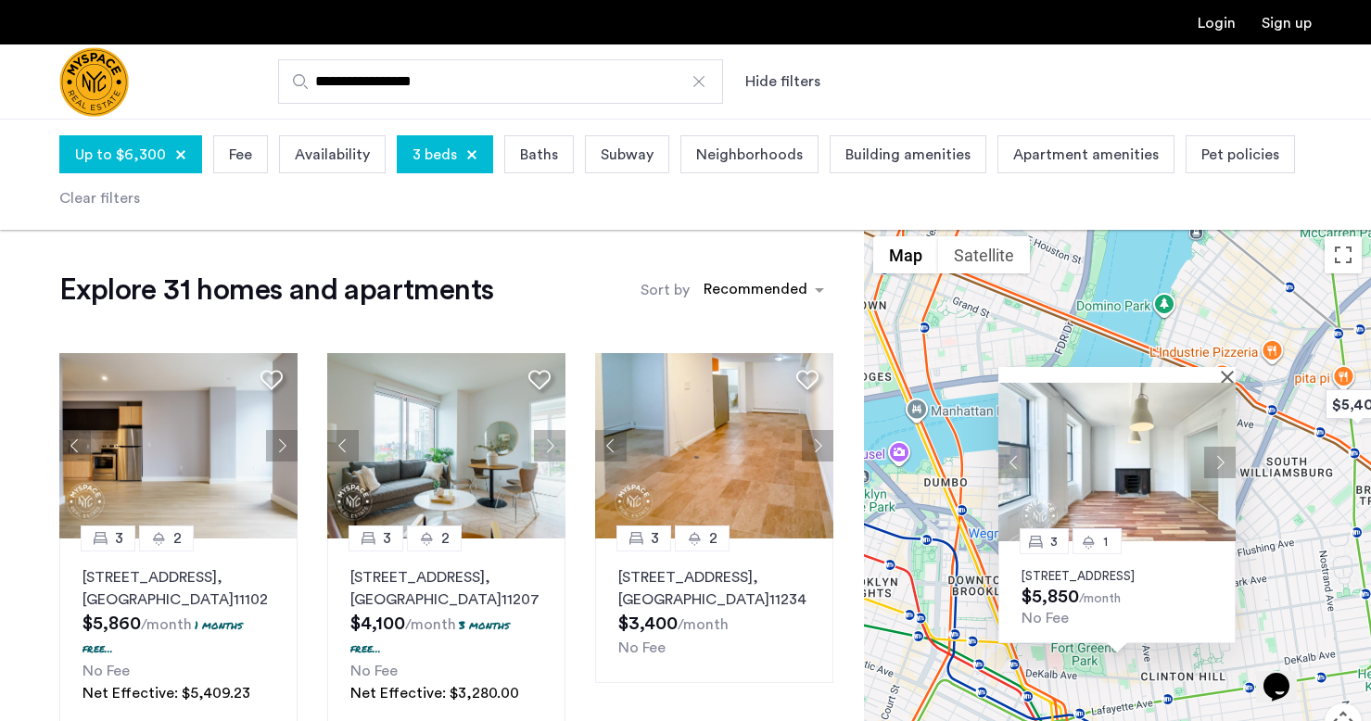
click at [1221, 453] on button "Next apartment" at bounding box center [1220, 463] width 32 height 32
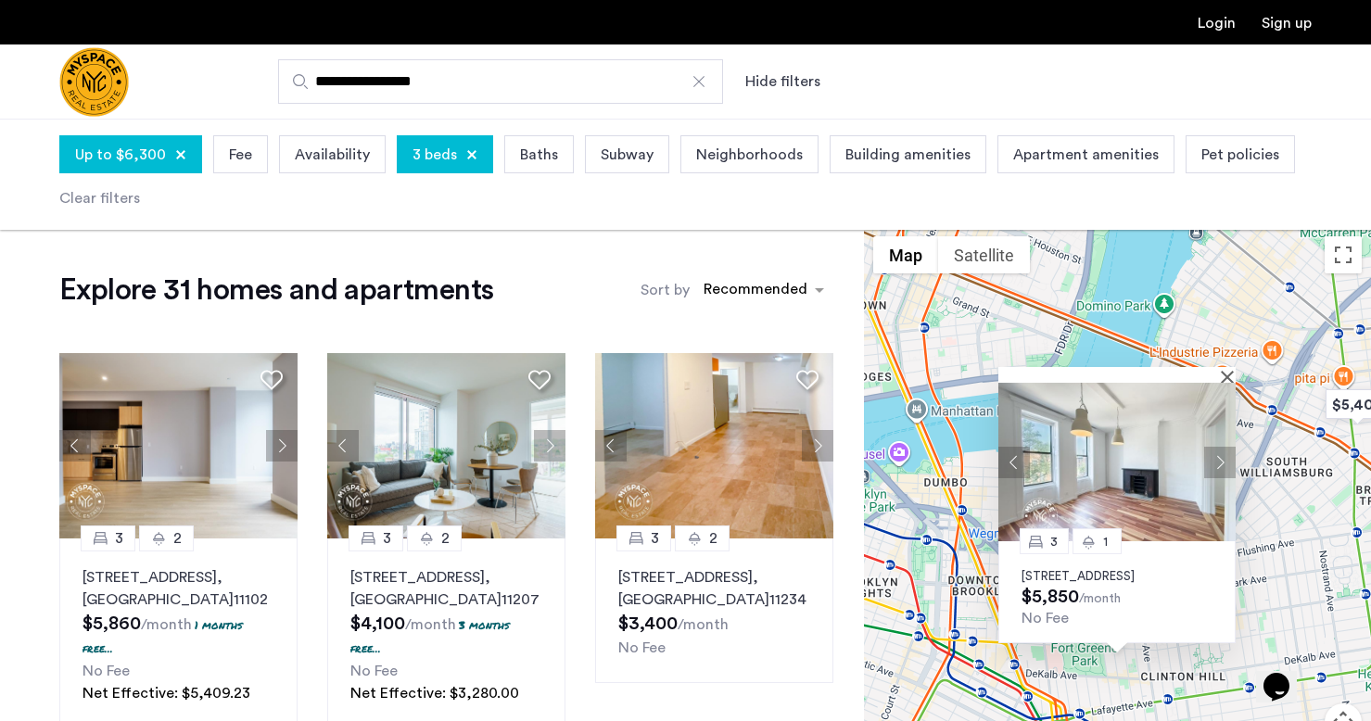
click at [1222, 447] on button "Next apartment" at bounding box center [1220, 463] width 32 height 32
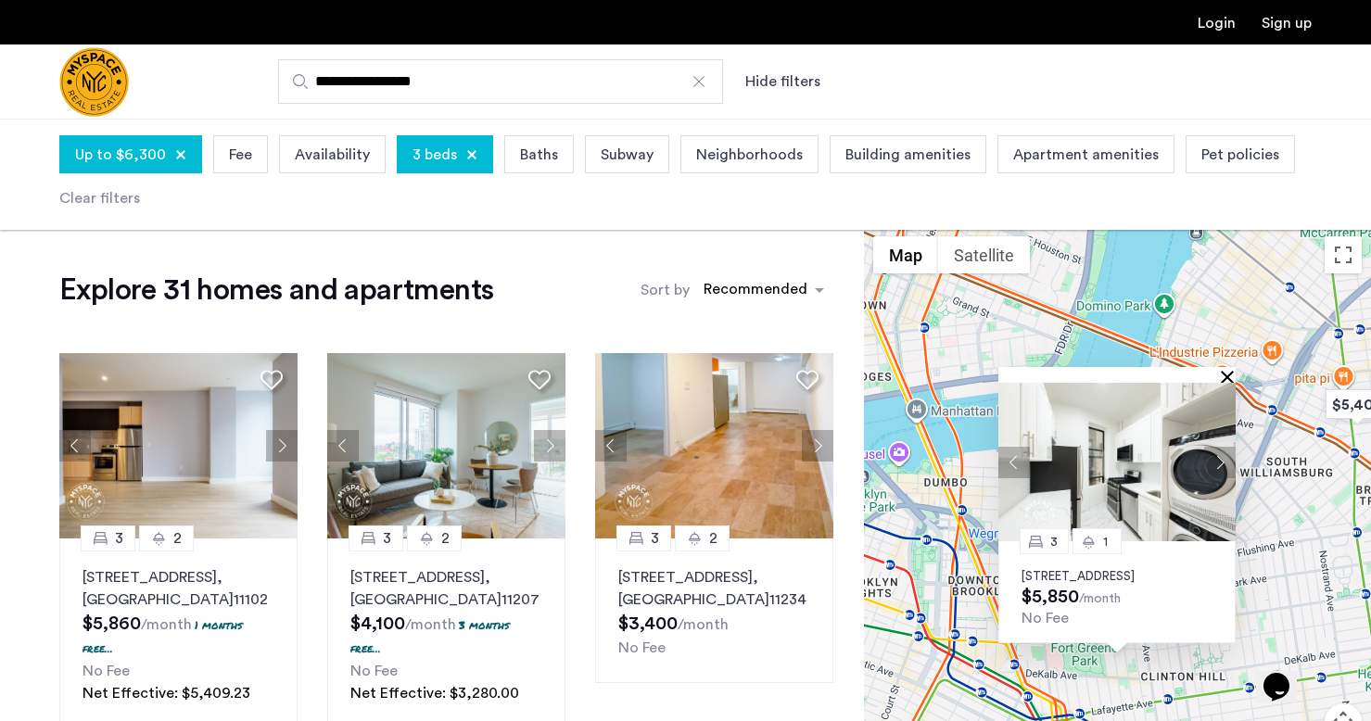
click at [1228, 370] on button "Close" at bounding box center [1230, 376] width 13 height 13
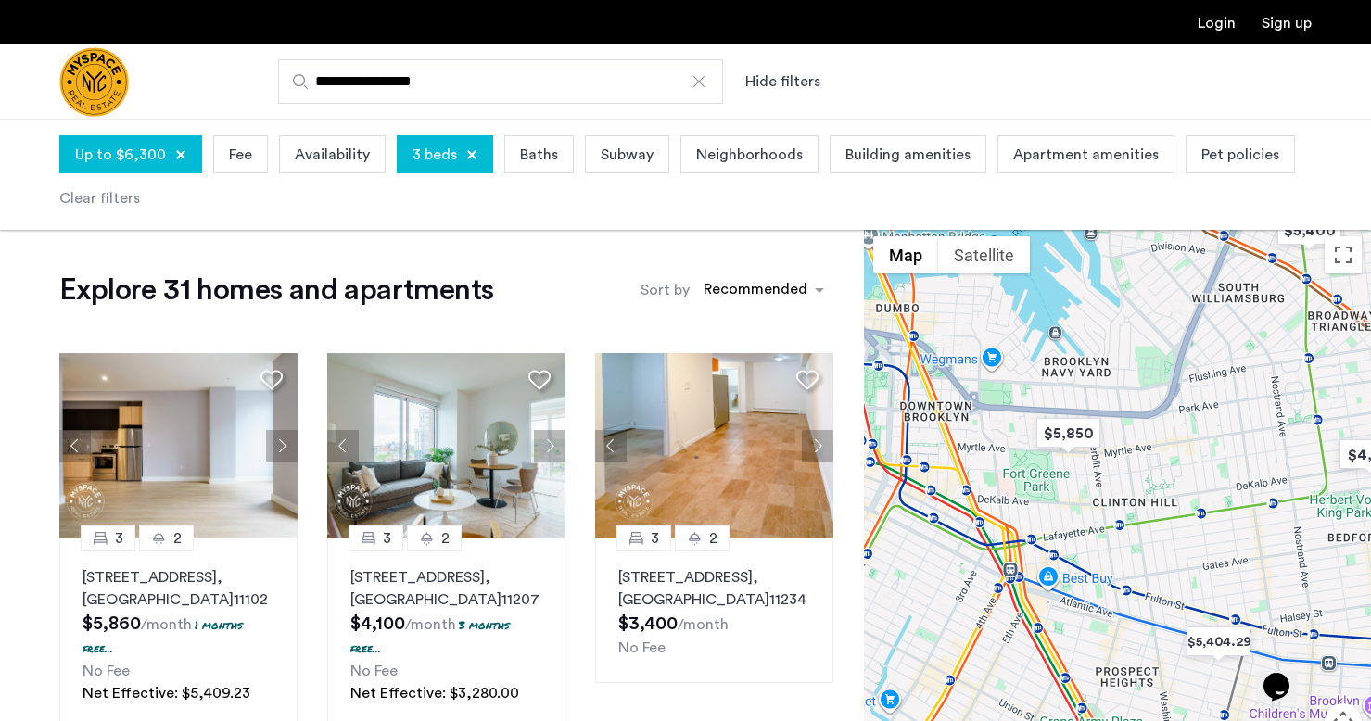
drag, startPoint x: 1163, startPoint y: 556, endPoint x: 1116, endPoint y: 379, distance: 183.2
click at [1116, 379] on div at bounding box center [1117, 528] width 507 height 602
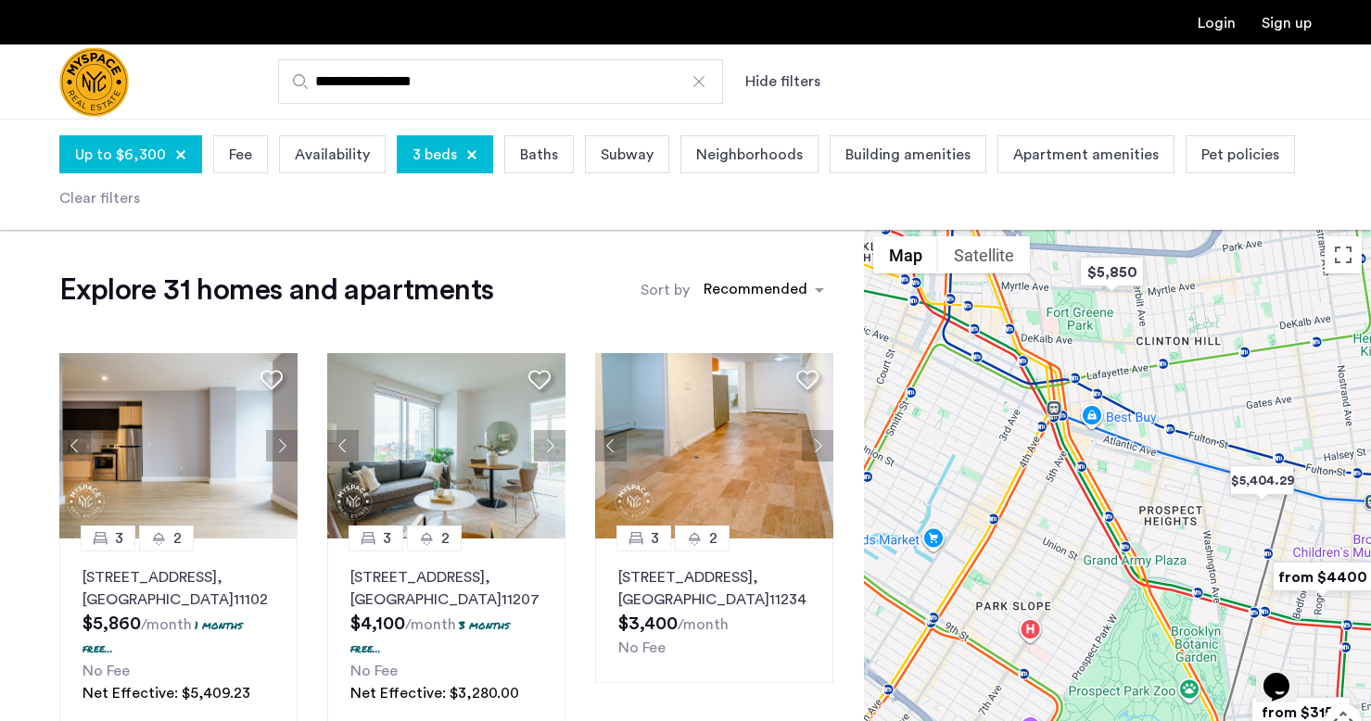
drag, startPoint x: 1095, startPoint y: 592, endPoint x: 1133, endPoint y: 430, distance: 166.4
click at [1133, 430] on div at bounding box center [1117, 528] width 507 height 602
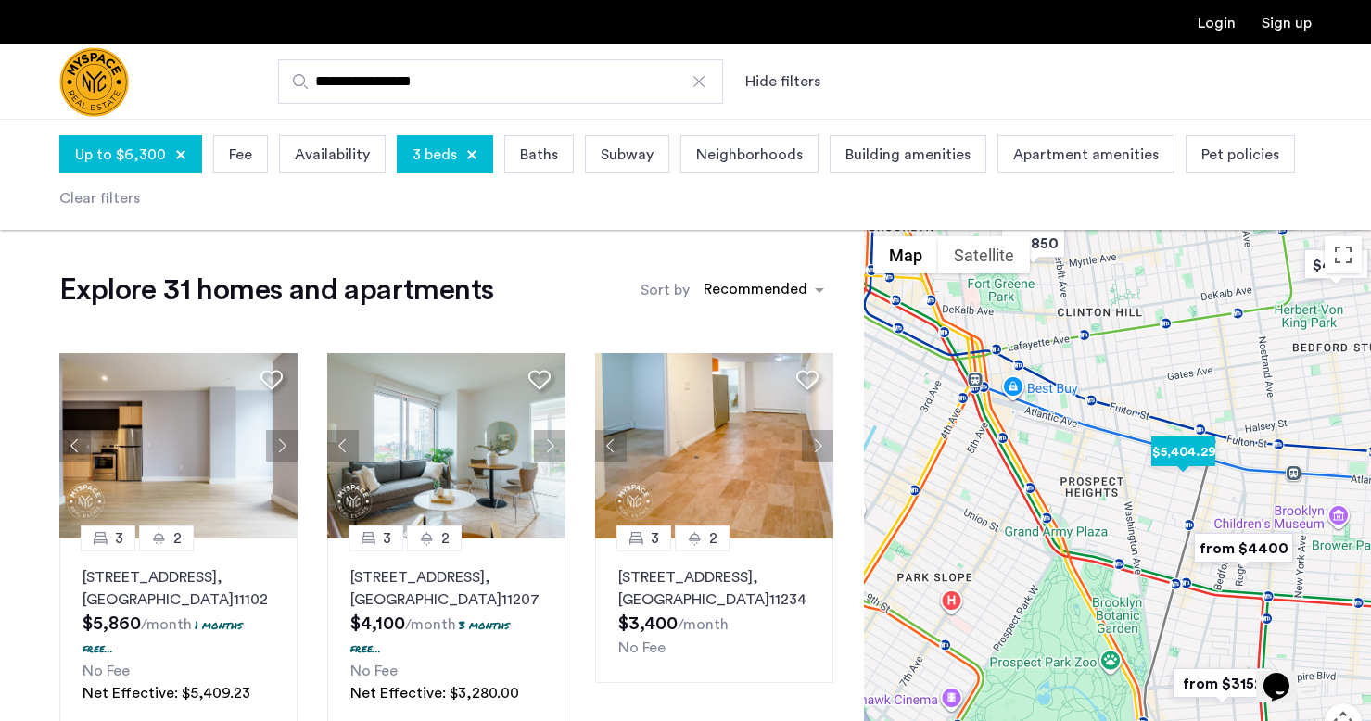
click at [1188, 465] on img "$5,404.29" at bounding box center [1183, 452] width 79 height 42
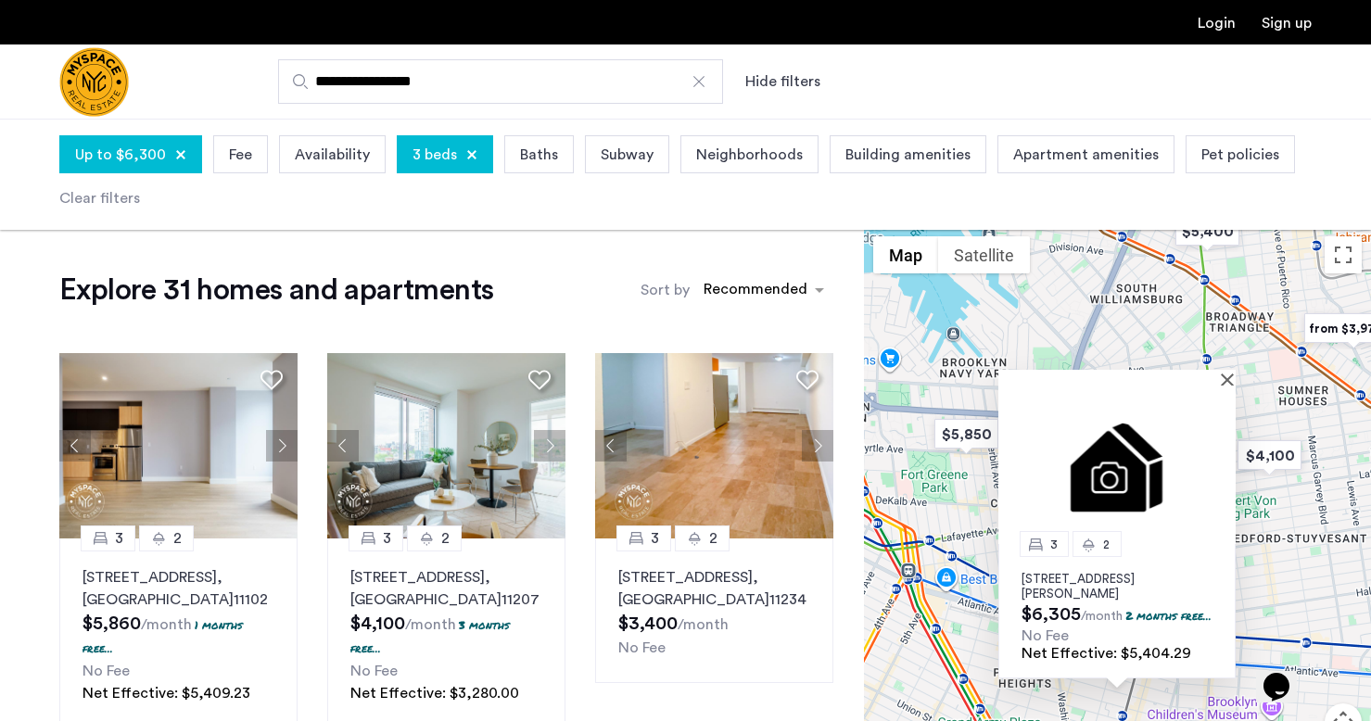
click at [1126, 431] on img at bounding box center [1116, 465] width 237 height 158
click at [1227, 373] on button "Close" at bounding box center [1230, 379] width 13 height 13
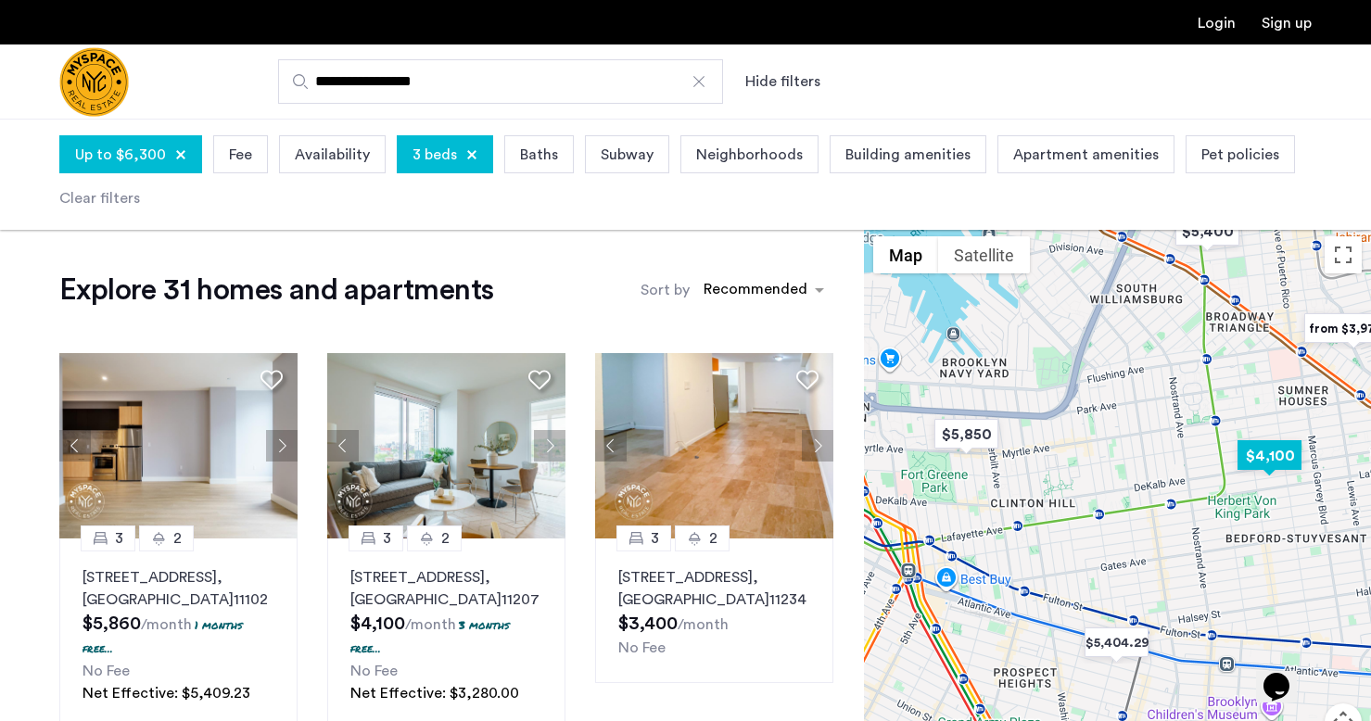
click at [1267, 461] on img "$4,100" at bounding box center [1269, 456] width 79 height 42
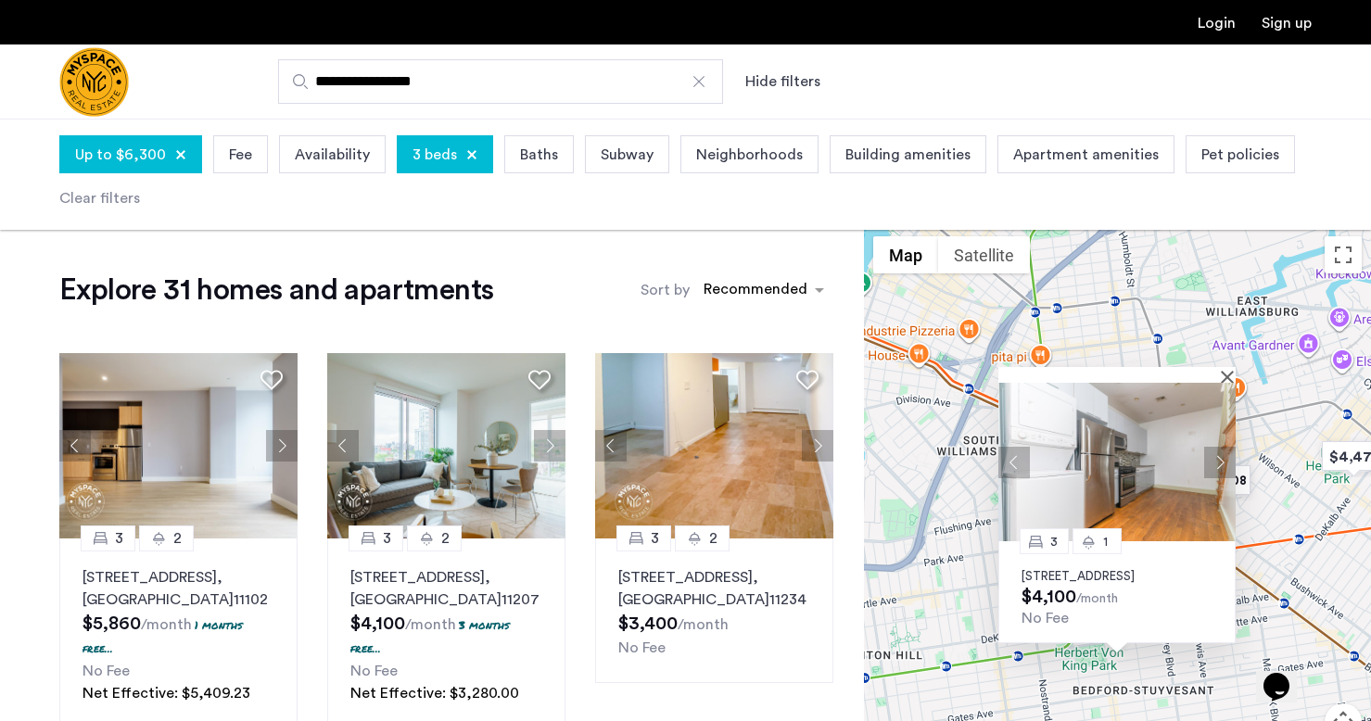
click at [1208, 458] on button "Next apartment" at bounding box center [1220, 463] width 32 height 32
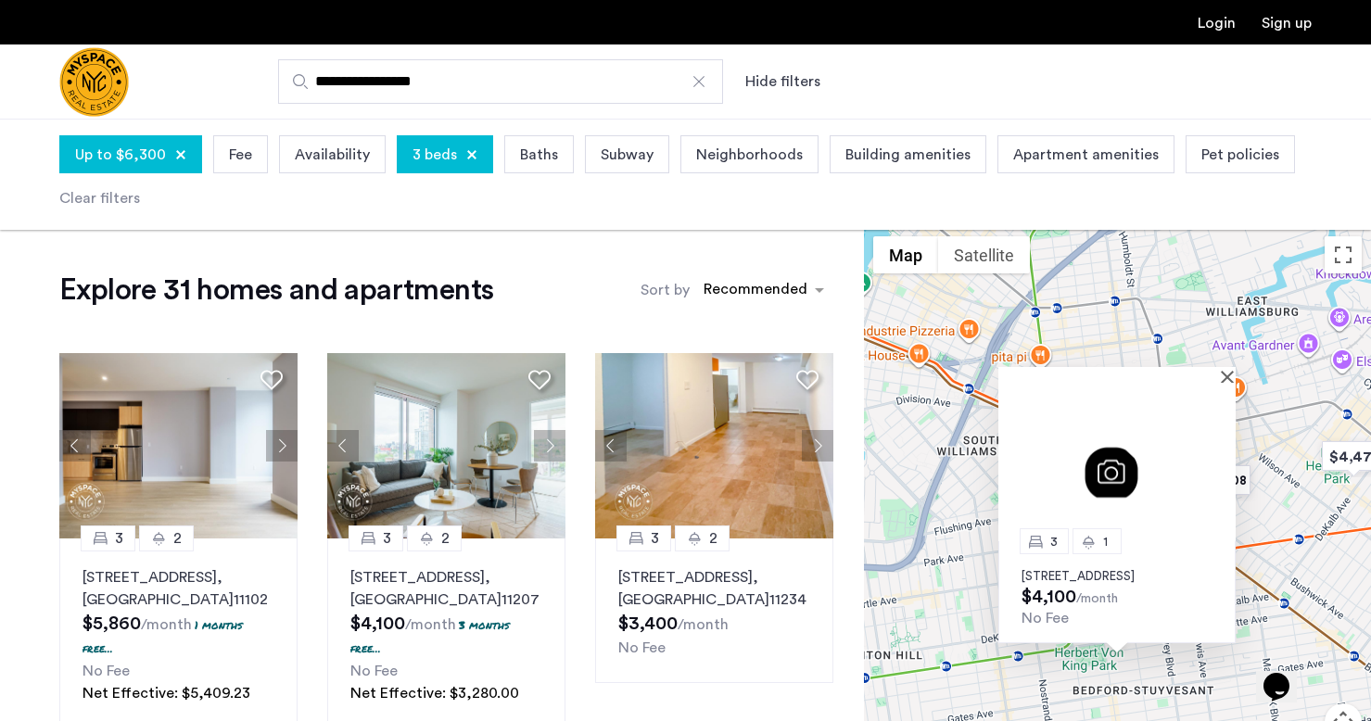
click at [1217, 444] on img at bounding box center [1116, 462] width 237 height 158
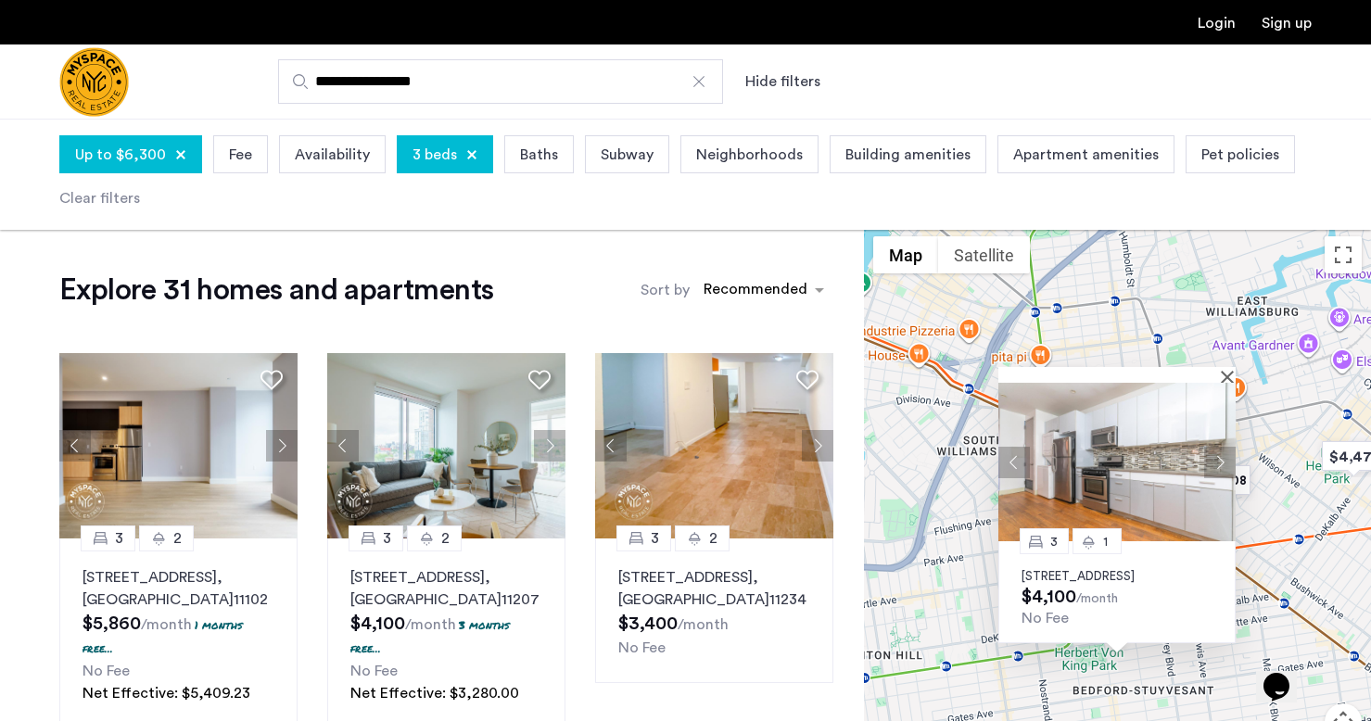
click at [1217, 447] on button "Next apartment" at bounding box center [1220, 463] width 32 height 32
click at [1226, 449] on button "Next apartment" at bounding box center [1220, 463] width 32 height 32
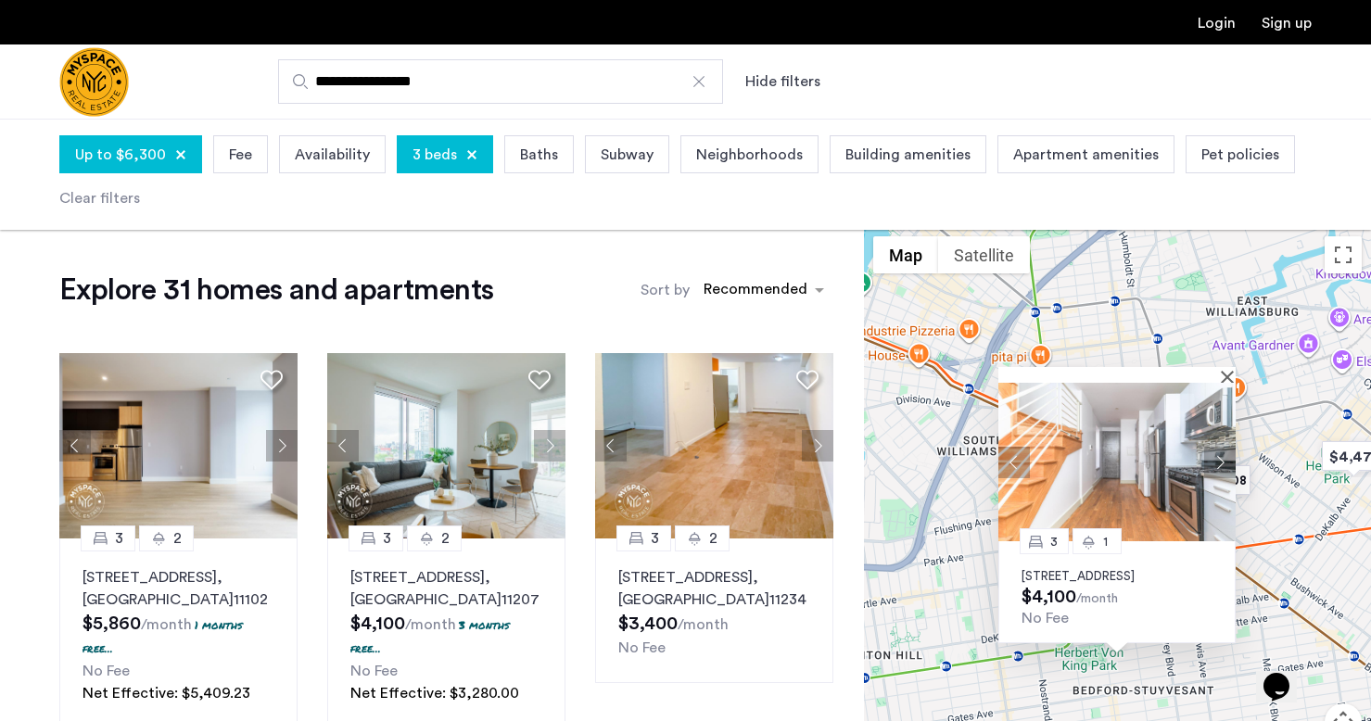
click at [1224, 367] on div at bounding box center [1116, 375] width 237 height 16
click at [1233, 370] on button "Close" at bounding box center [1230, 376] width 13 height 13
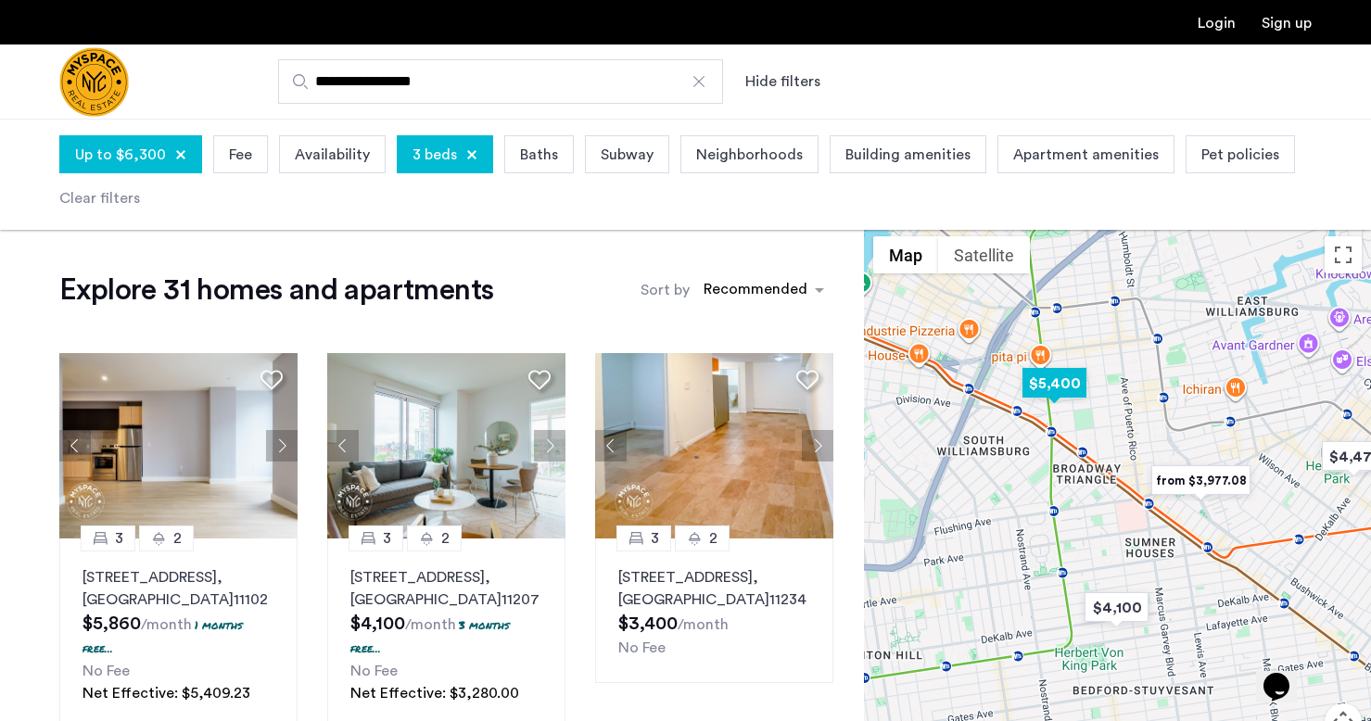
click at [1066, 387] on img "$5,400" at bounding box center [1054, 383] width 79 height 42
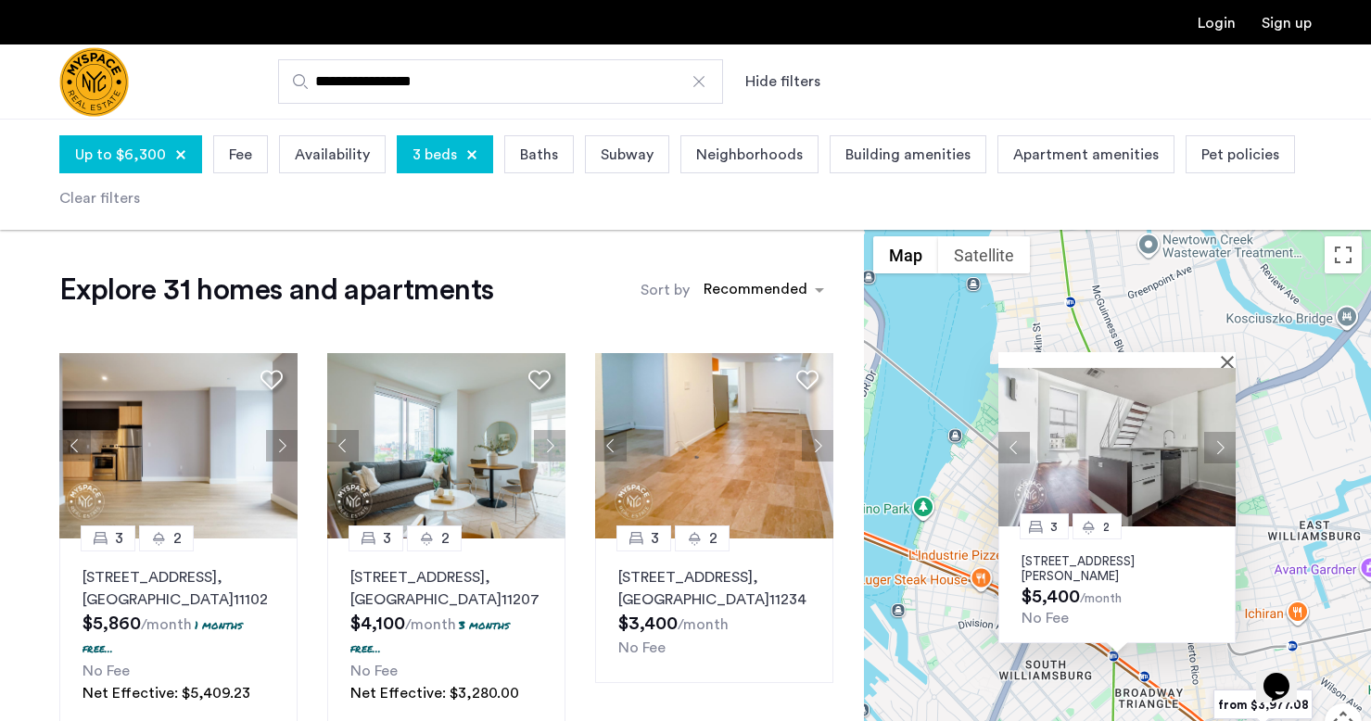
click at [1217, 443] on button "Next apartment" at bounding box center [1220, 448] width 32 height 32
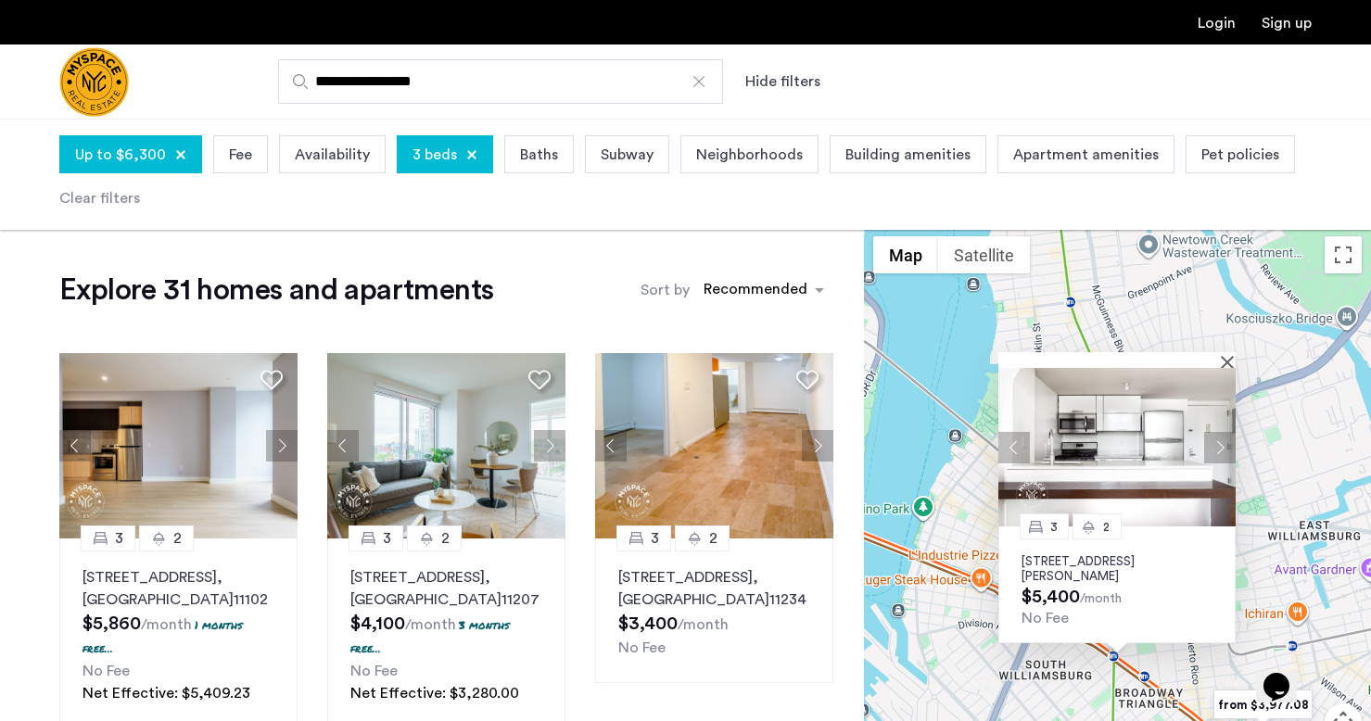
click at [1222, 444] on button "Next apartment" at bounding box center [1220, 448] width 32 height 32
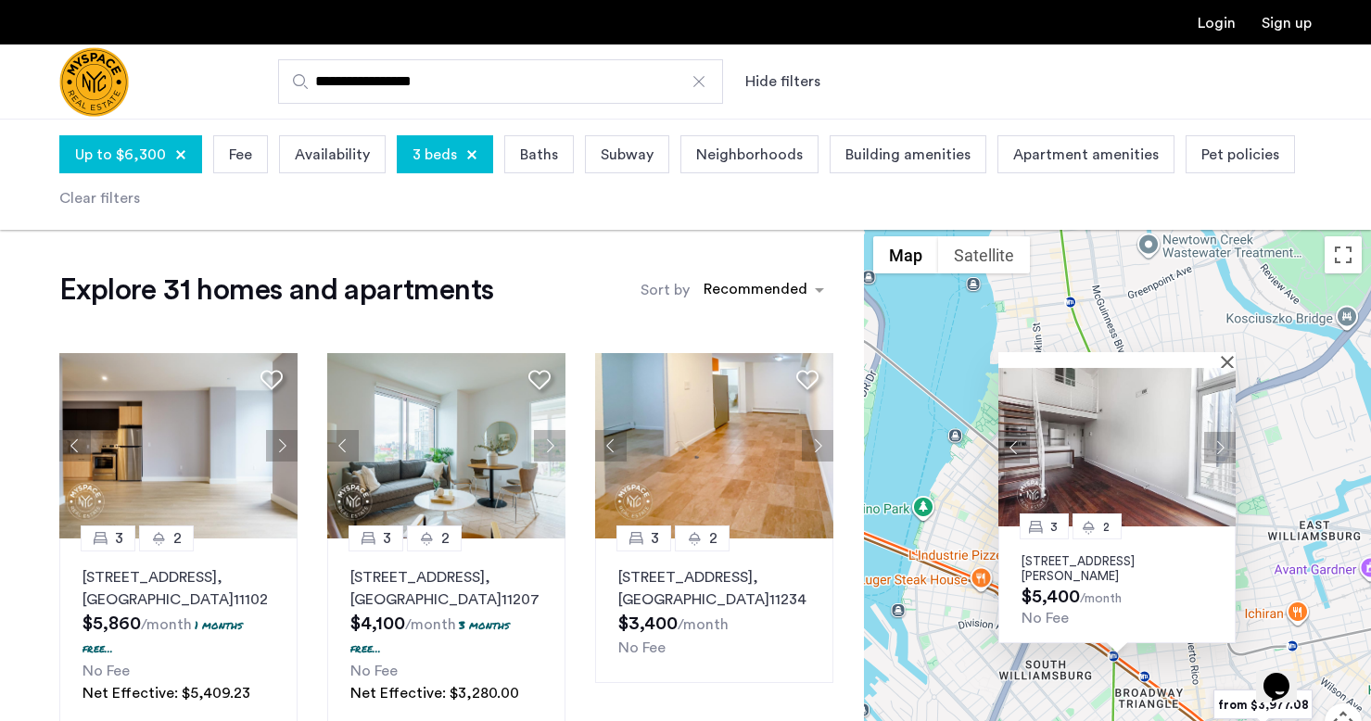
click at [1222, 444] on button "Next apartment" at bounding box center [1220, 448] width 32 height 32
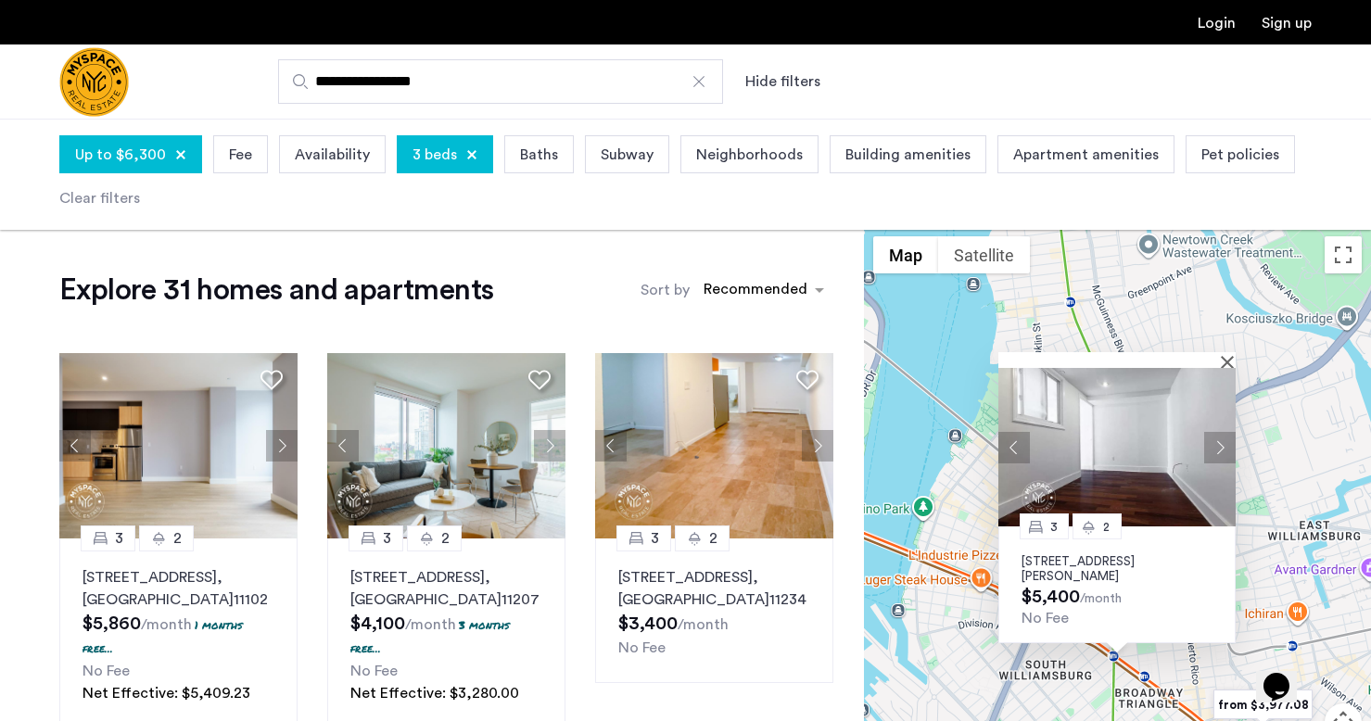
click at [1222, 444] on button "Next apartment" at bounding box center [1220, 448] width 32 height 32
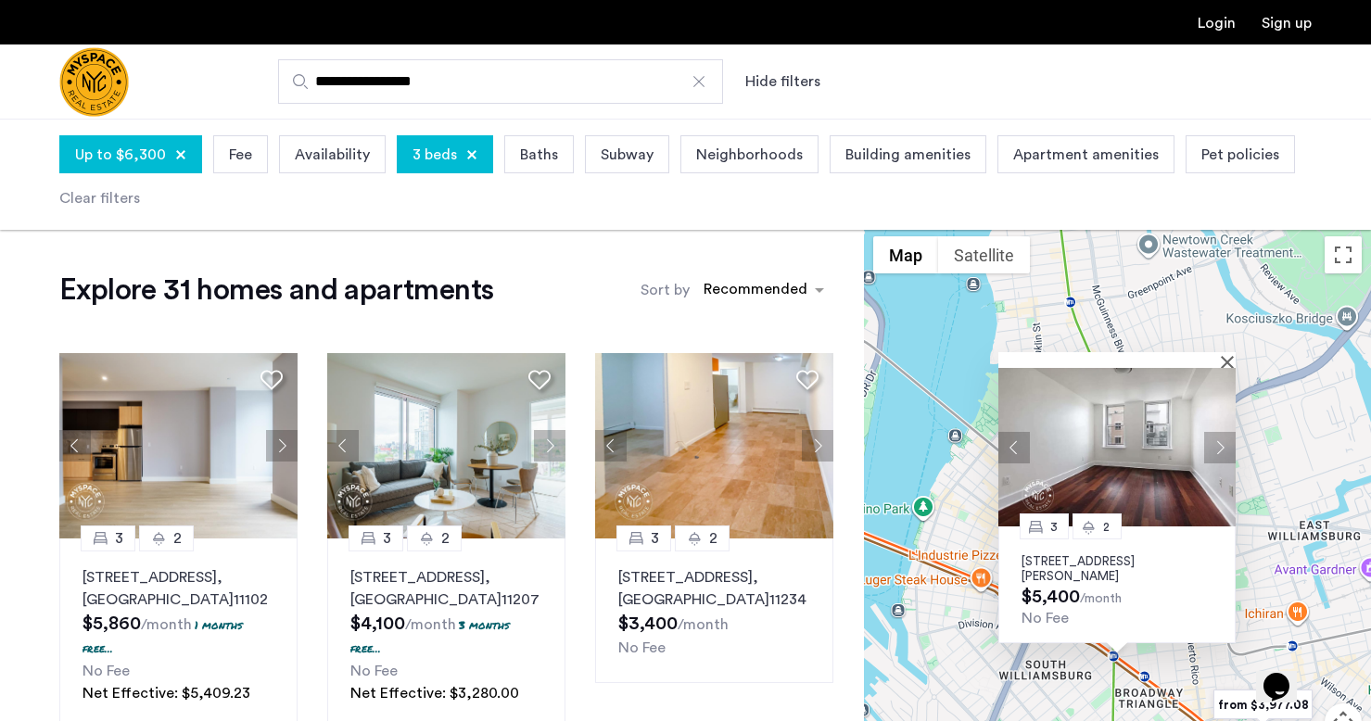
click at [1123, 453] on img at bounding box center [1116, 447] width 237 height 158
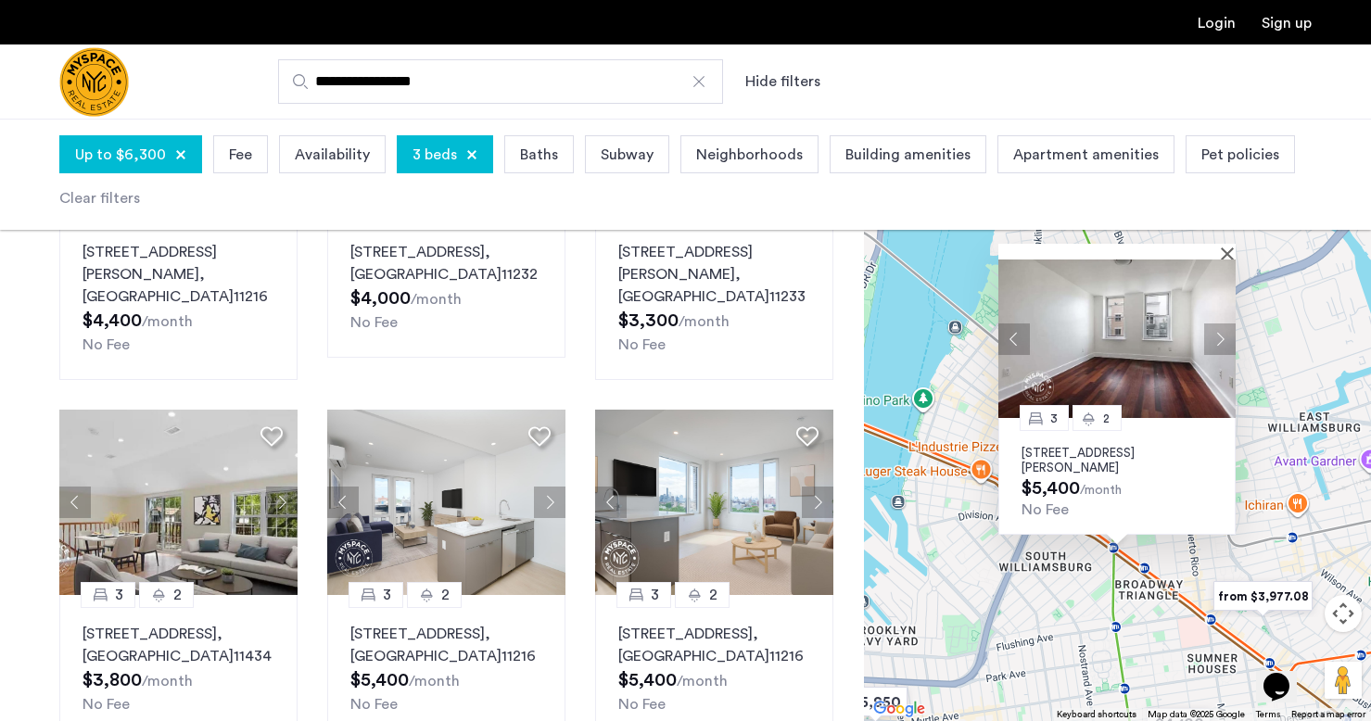
scroll to position [1338, 0]
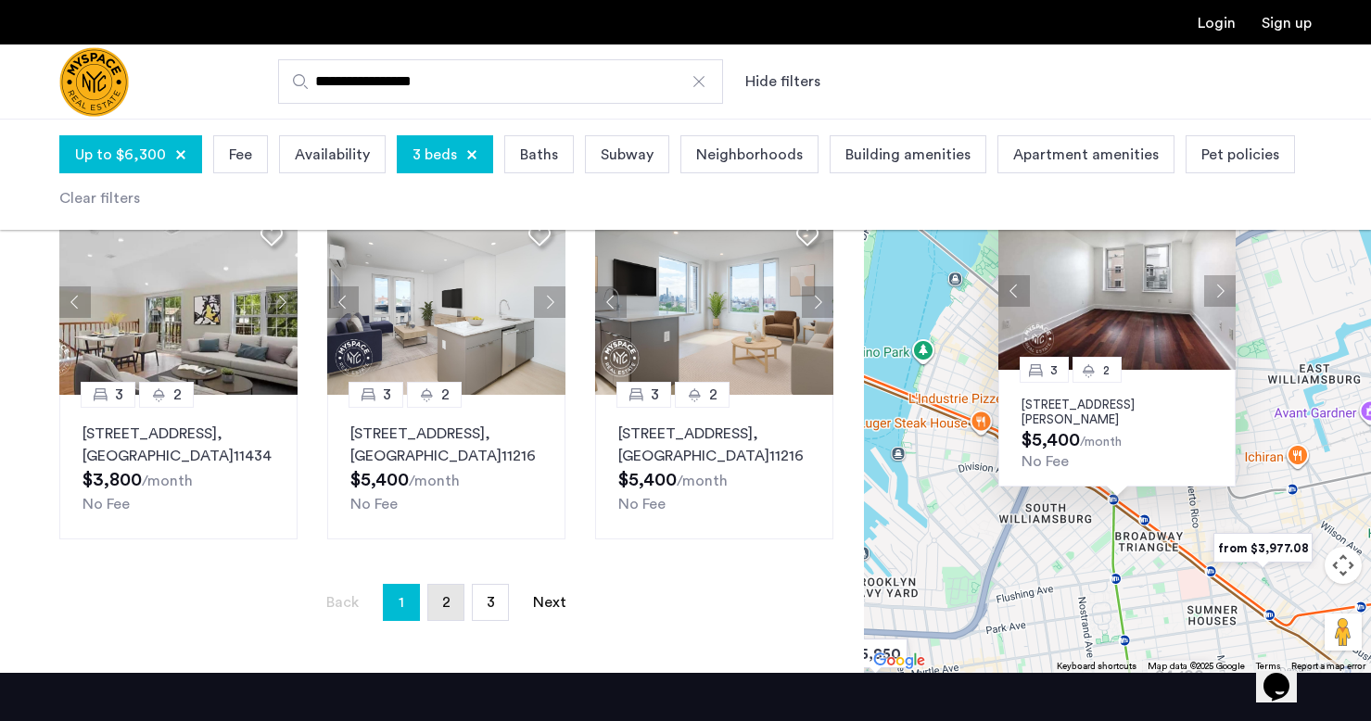
click at [449, 586] on link "page 2" at bounding box center [445, 602] width 35 height 35
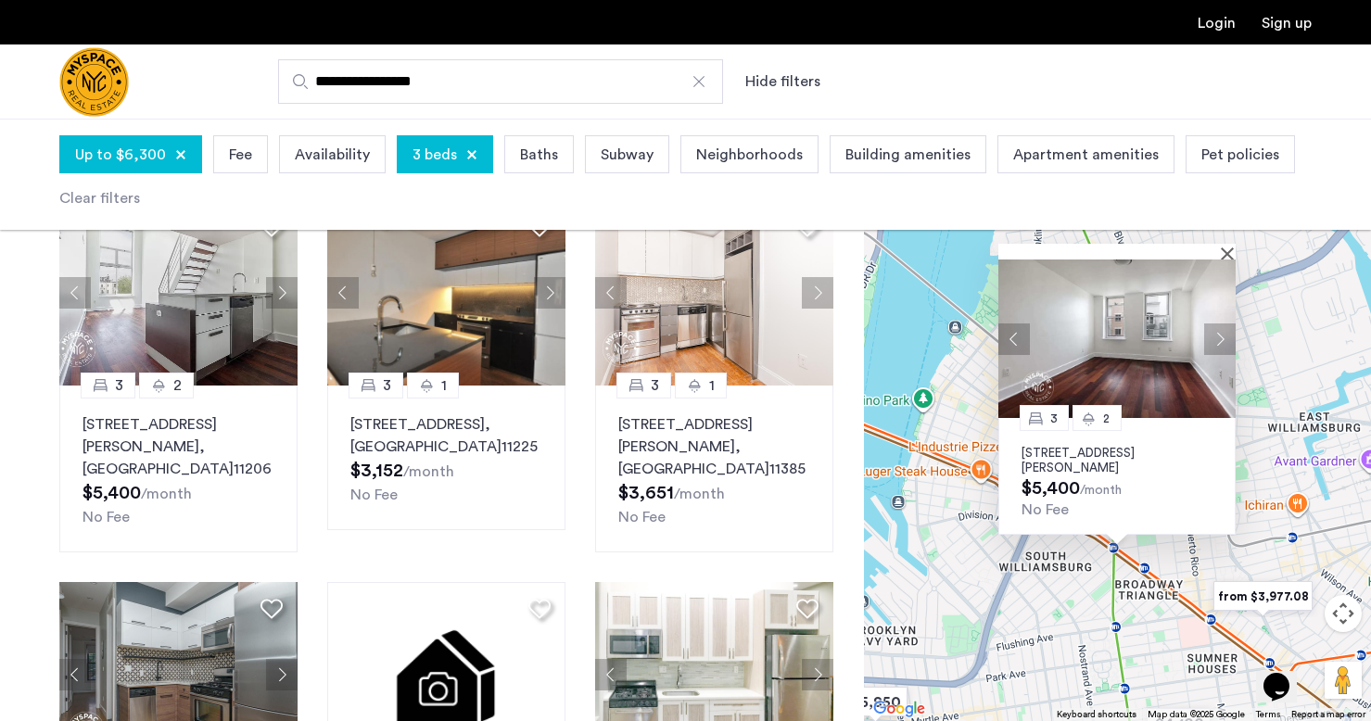
scroll to position [1230, 0]
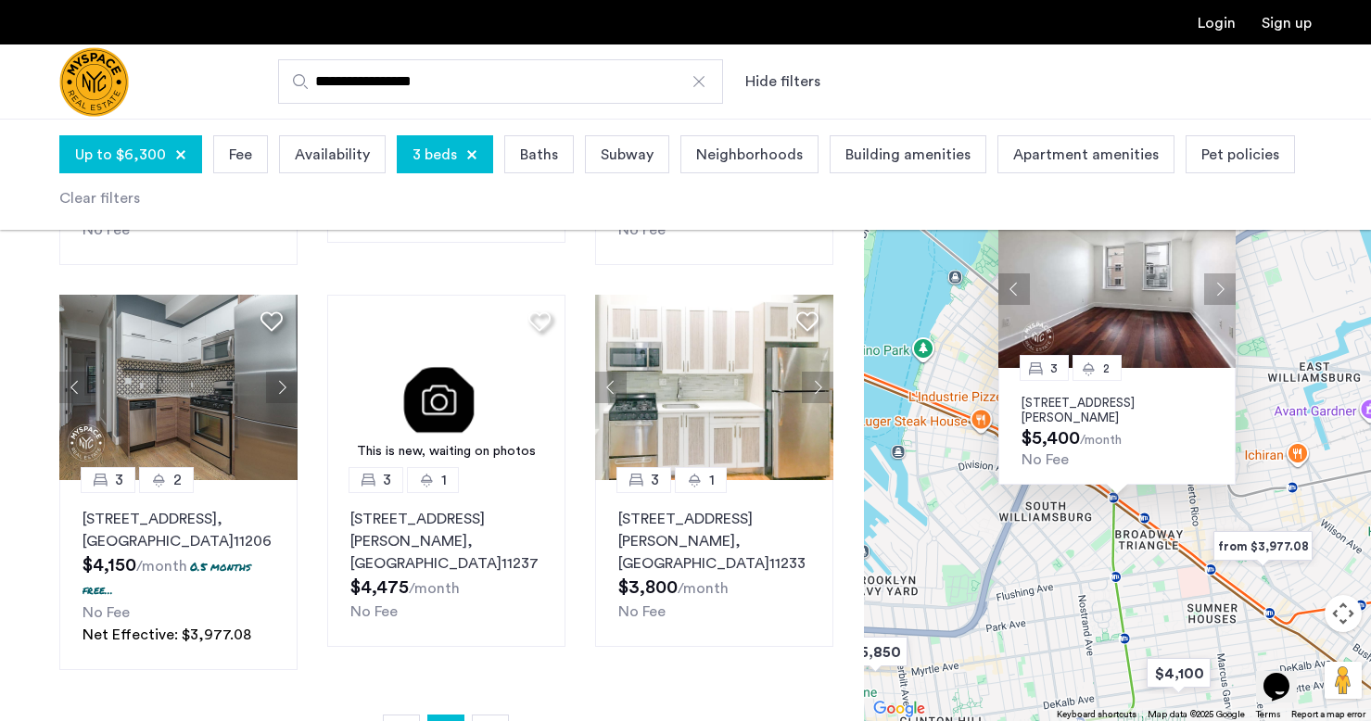
drag, startPoint x: 1083, startPoint y: 648, endPoint x: 1083, endPoint y: 583, distance: 64.9
click at [1083, 583] on div "3 2 12 Meserole Street, Unit 2B, Brooklyn, NY 11206 $5,400 /month No Fee" at bounding box center [1117, 420] width 507 height 602
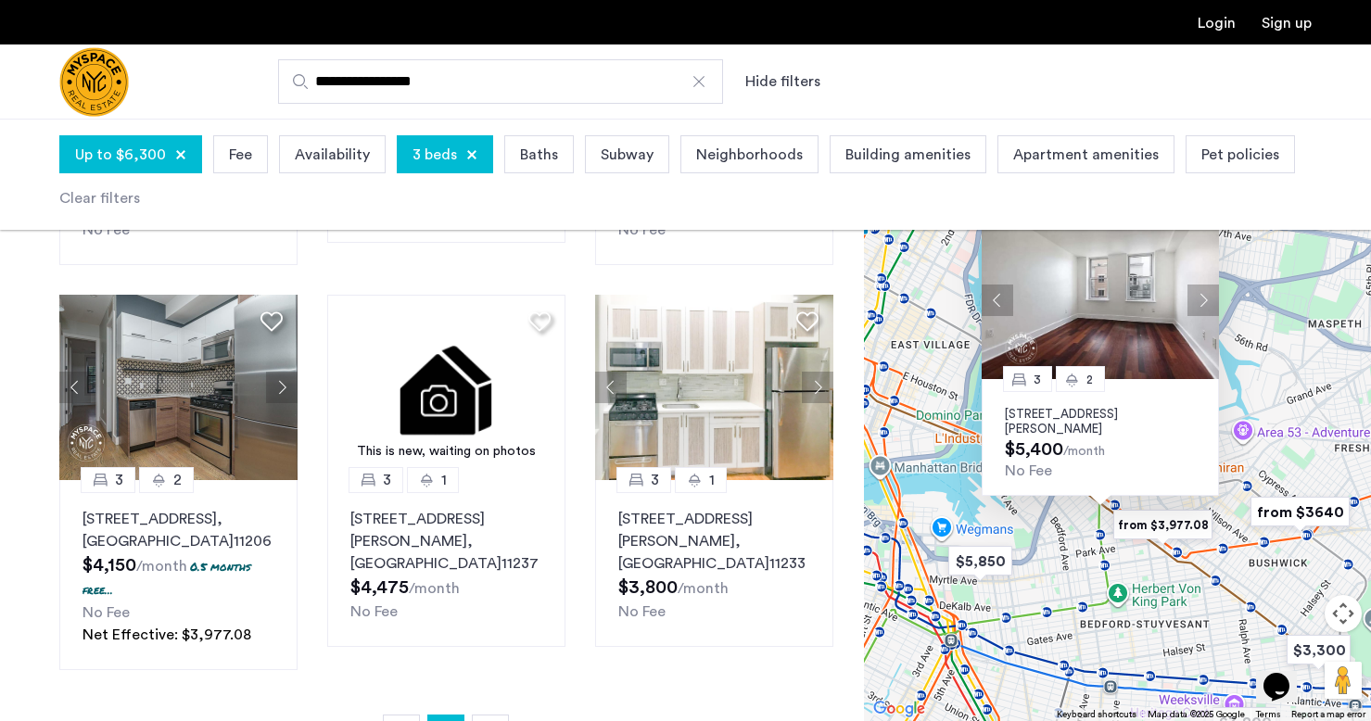
drag, startPoint x: 1054, startPoint y: 614, endPoint x: 1054, endPoint y: 573, distance: 41.7
click at [1054, 573] on div "3 2 12 Meserole Street, Unit 2B, Brooklyn, NY 11206 $5,400 /month No Fee" at bounding box center [1117, 420] width 507 height 602
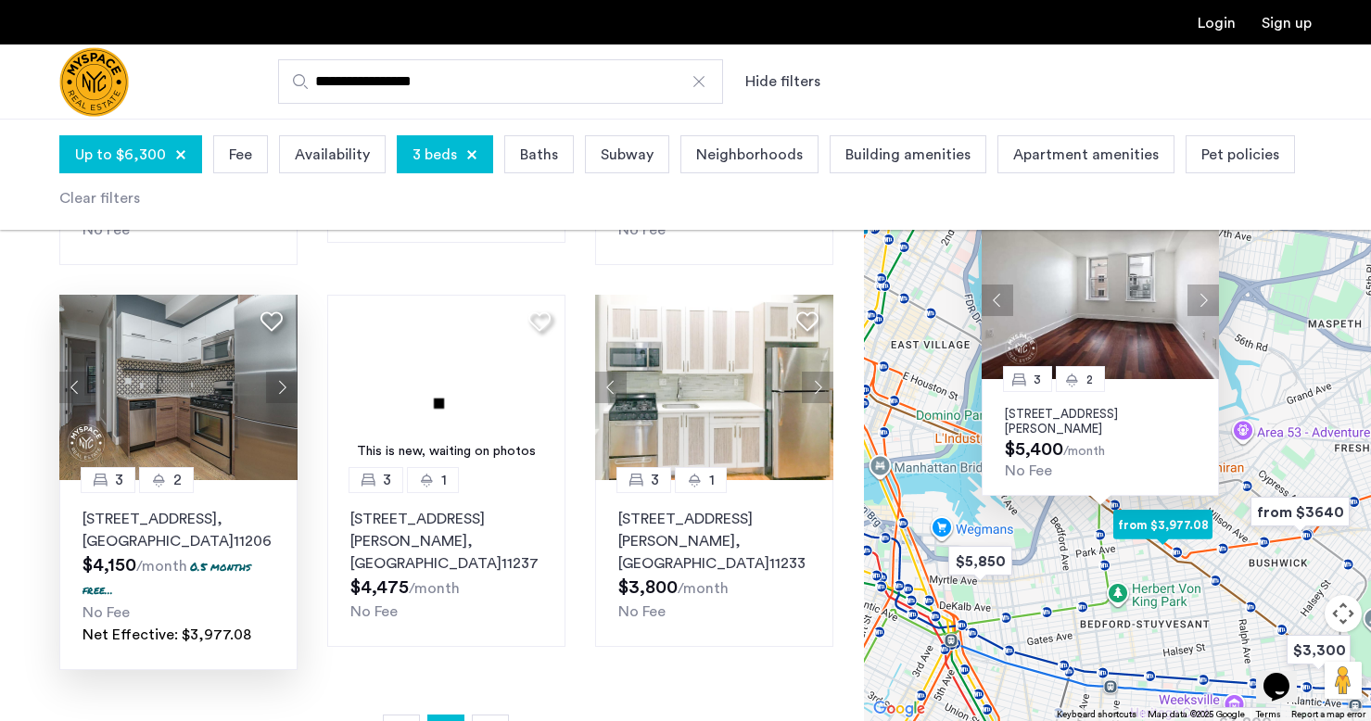
click at [267, 372] on button "Next apartment" at bounding box center [282, 388] width 32 height 32
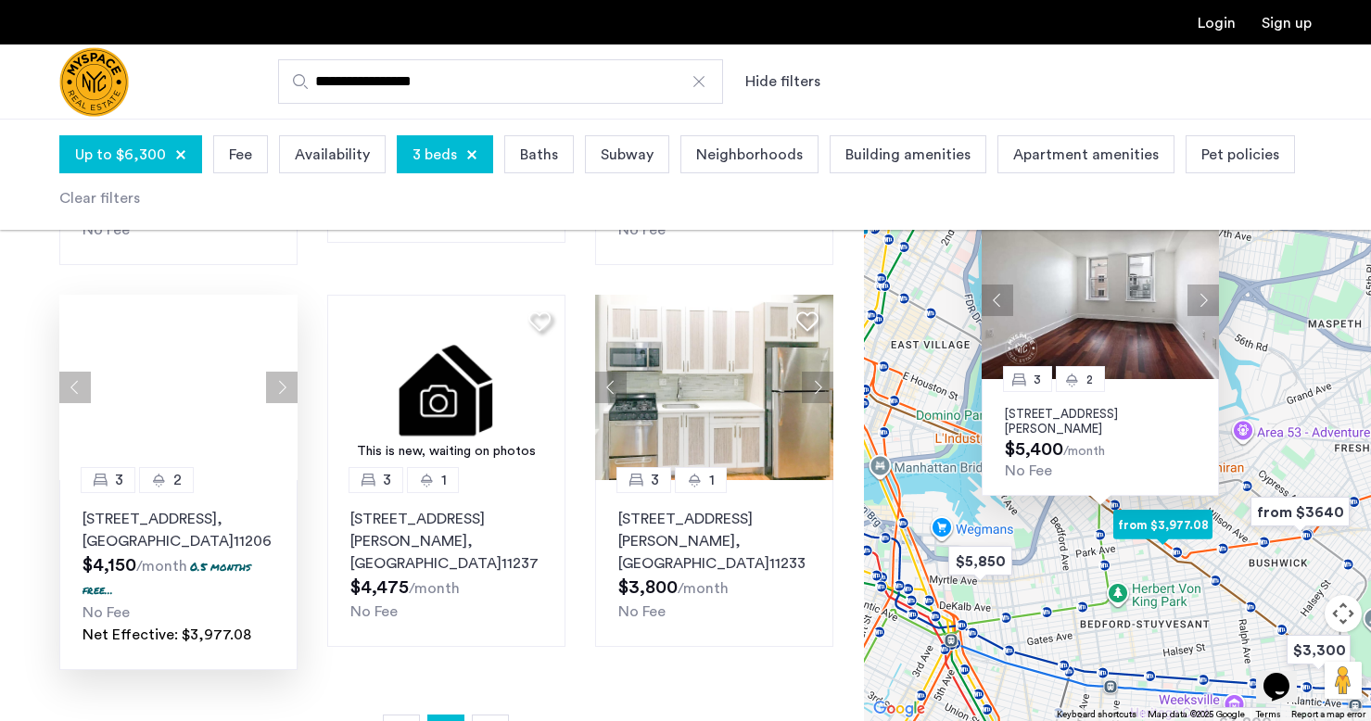
click at [272, 340] on div at bounding box center [178, 387] width 238 height 185
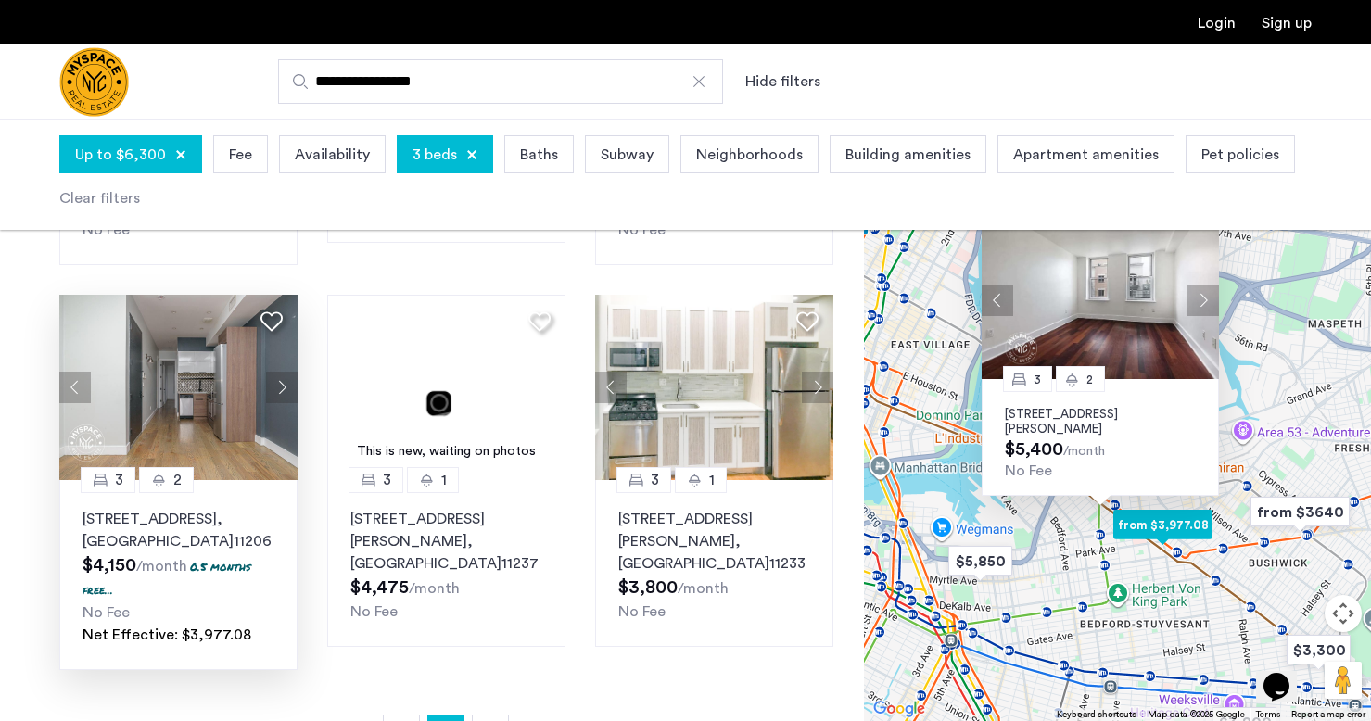
click at [272, 372] on button "Next apartment" at bounding box center [282, 388] width 32 height 32
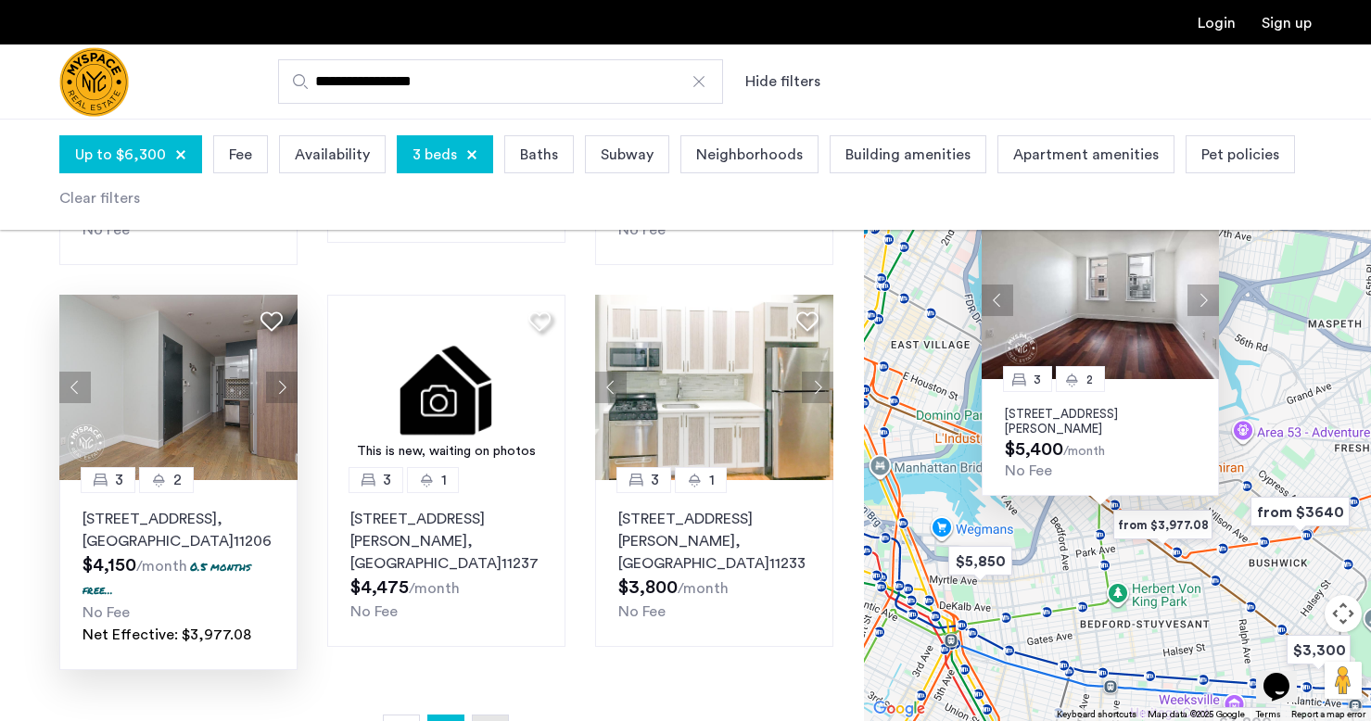
click at [484, 715] on link "page 3" at bounding box center [490, 732] width 35 height 35
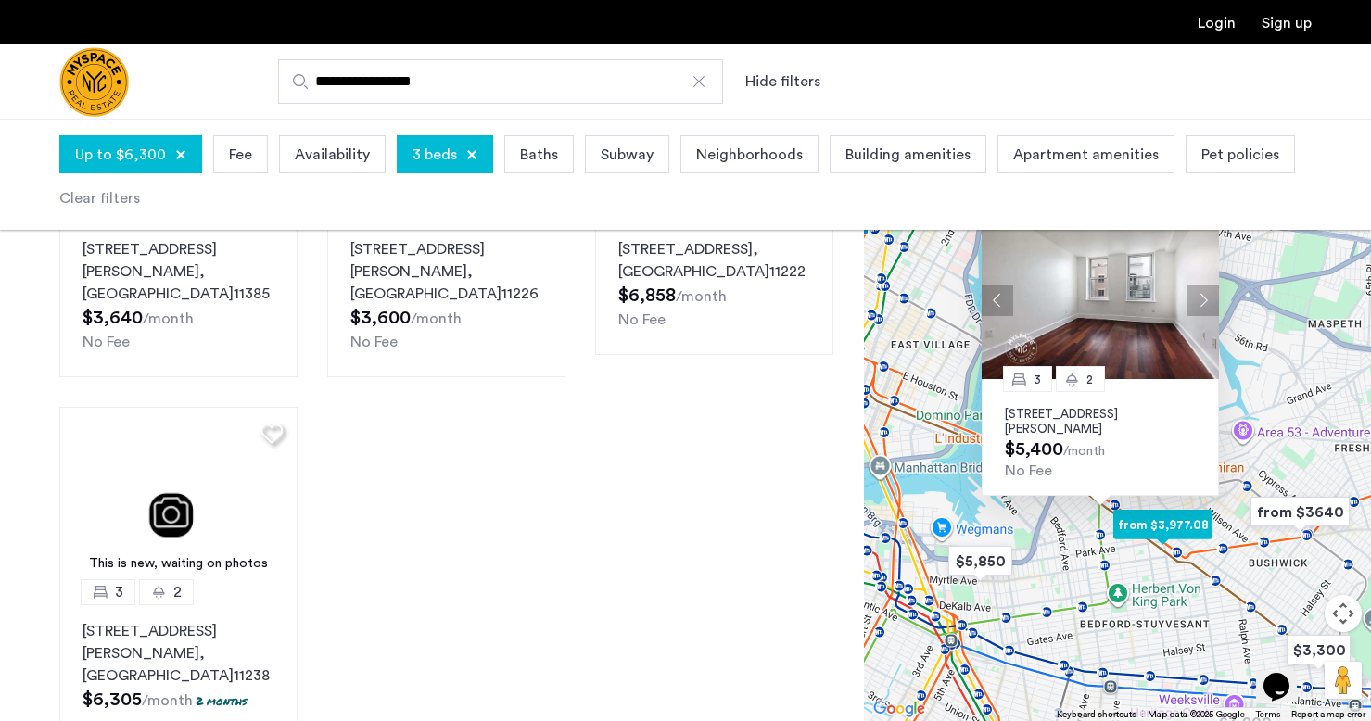
scroll to position [737, 0]
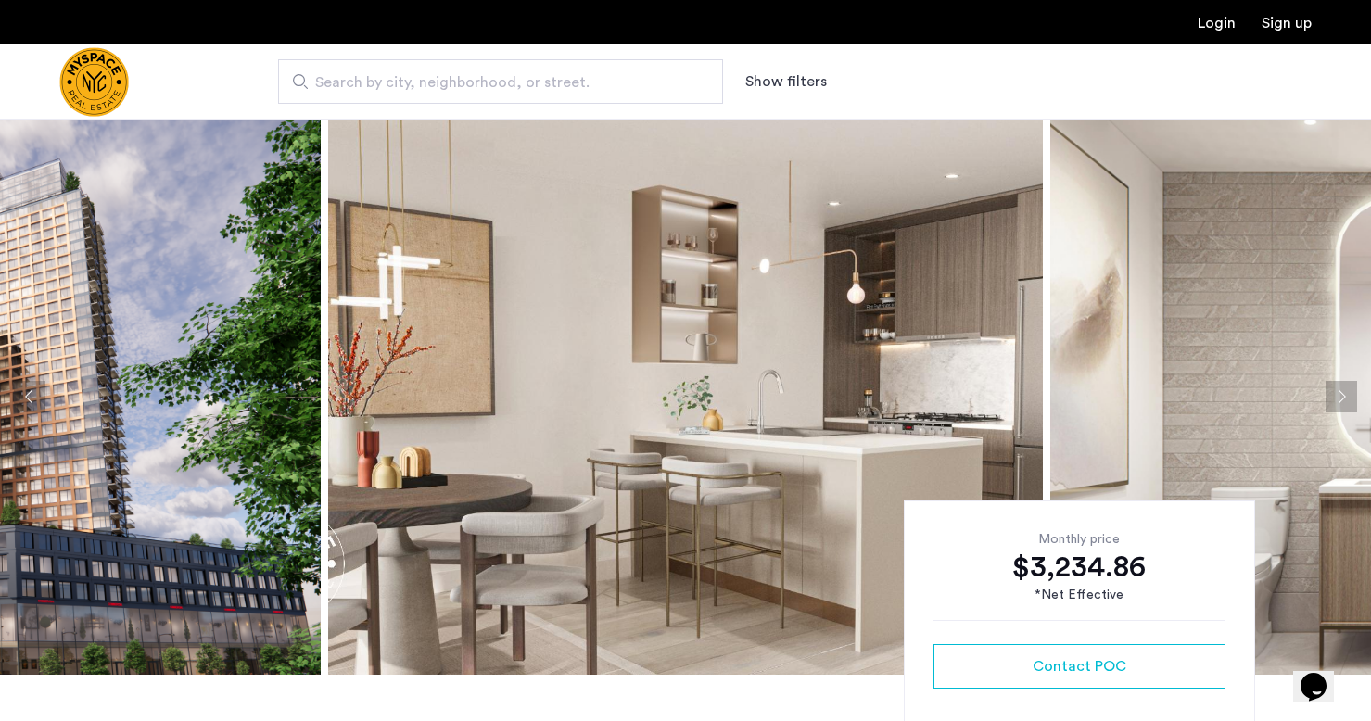
click at [765, 372] on img at bounding box center [685, 397] width 715 height 556
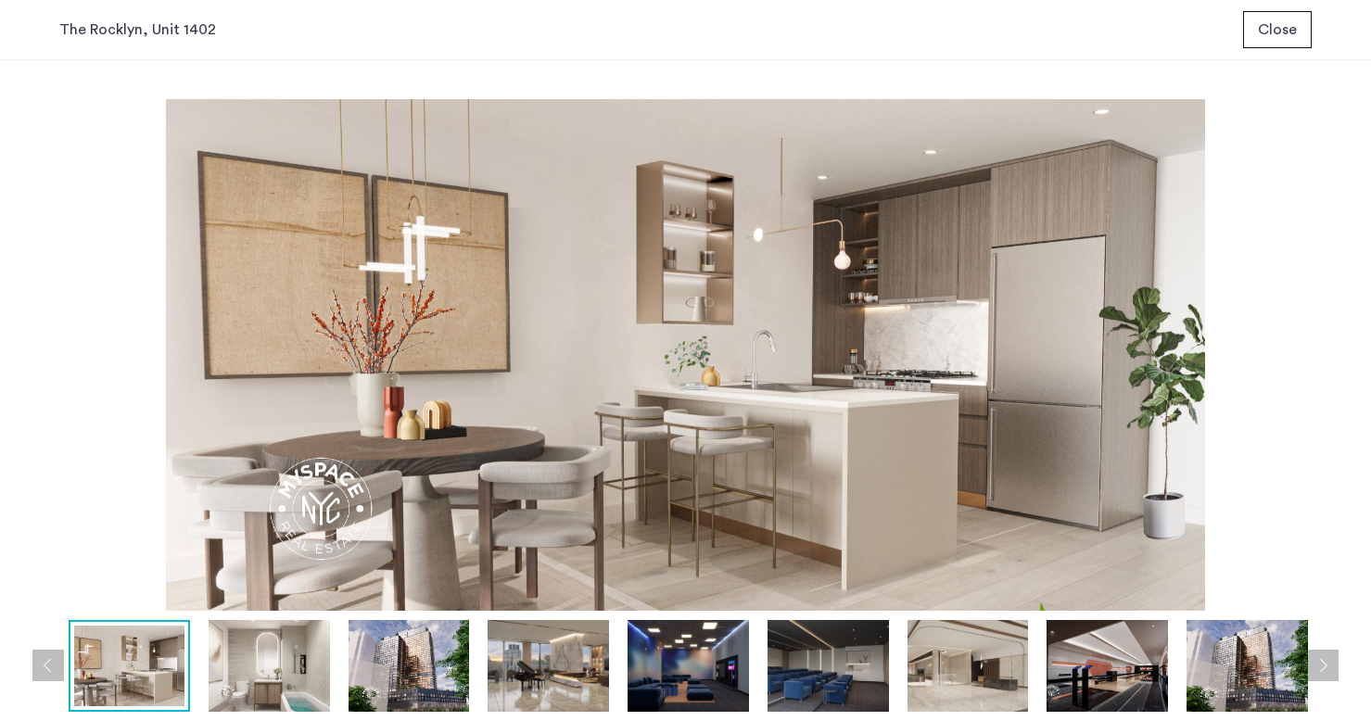
click at [559, 672] on img at bounding box center [547, 666] width 121 height 92
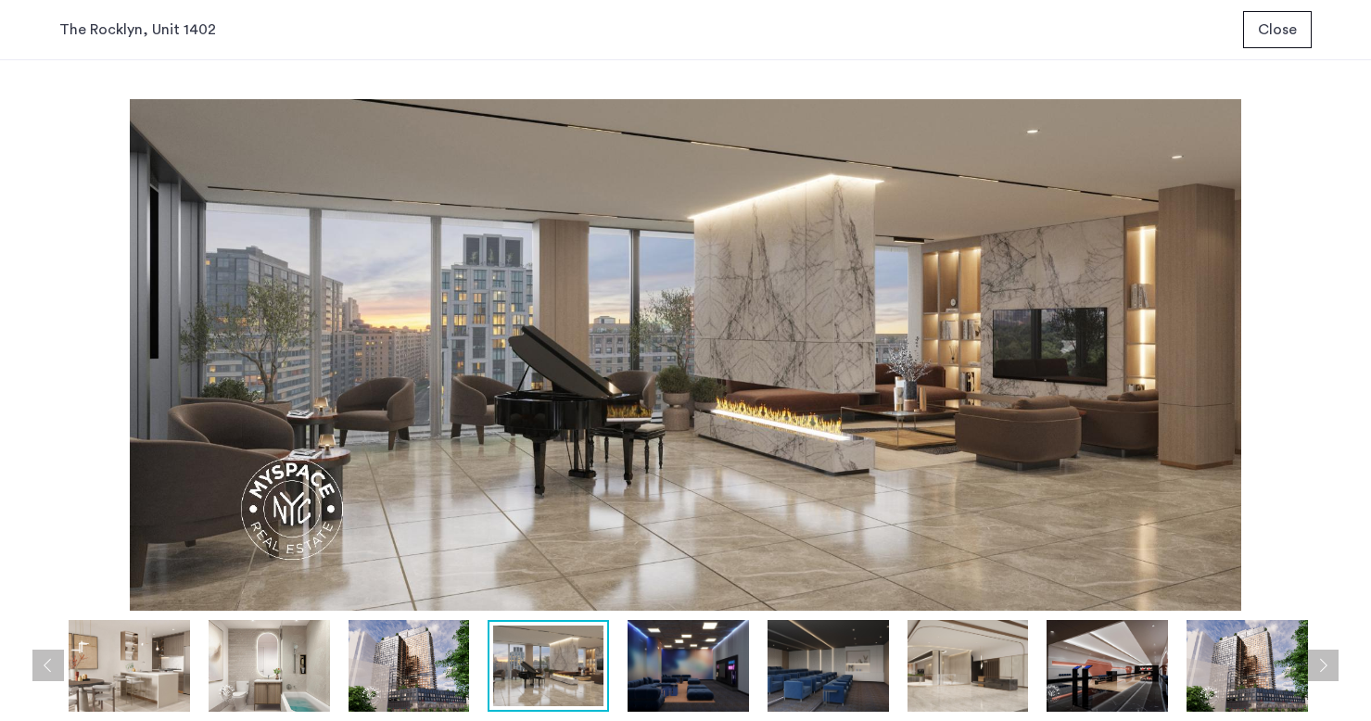
click at [639, 672] on img at bounding box center [687, 666] width 121 height 92
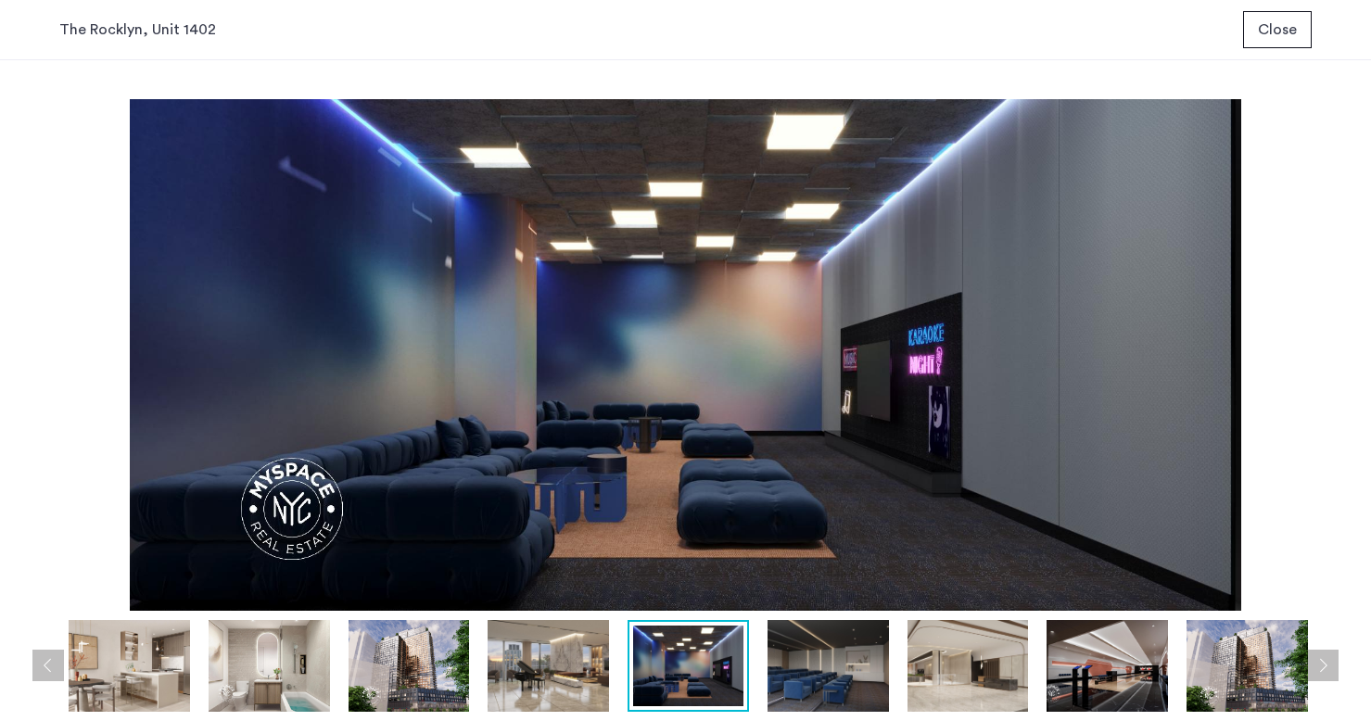
click at [771, 658] on img at bounding box center [827, 666] width 121 height 92
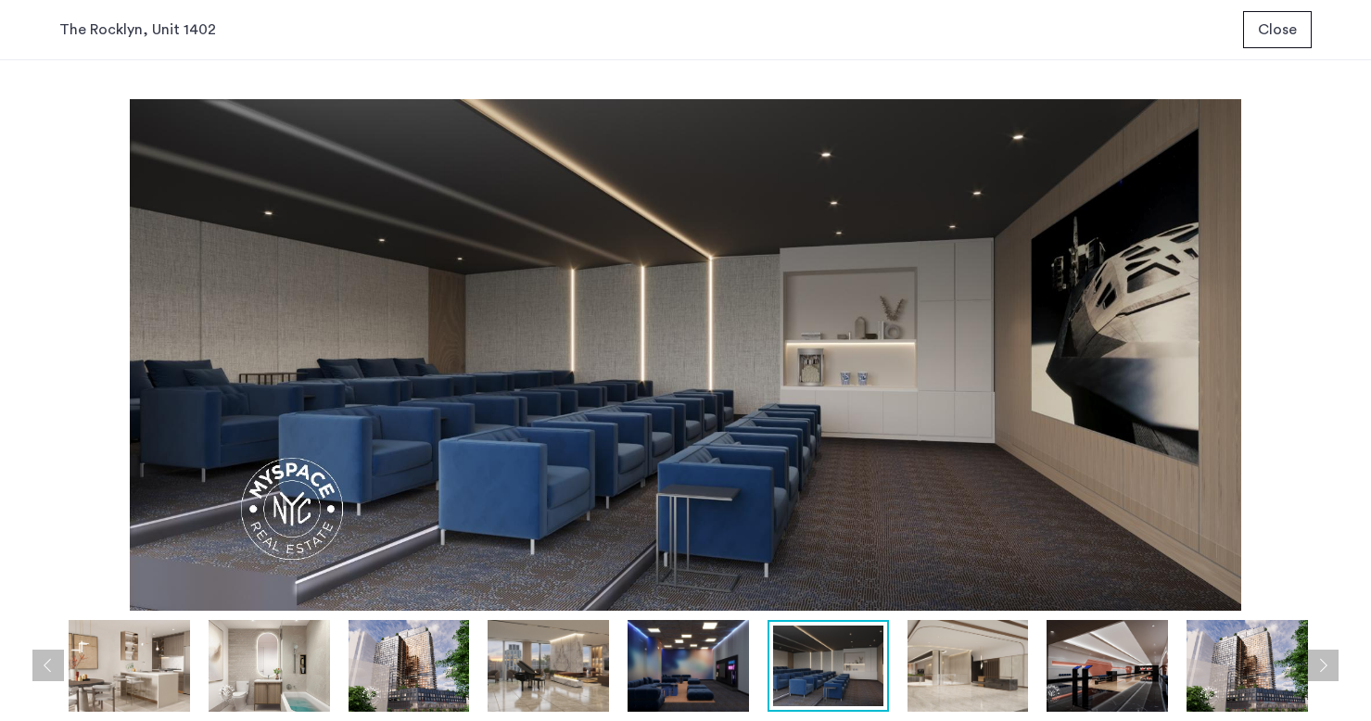
click at [1269, 24] on span "Close" at bounding box center [1277, 30] width 39 height 22
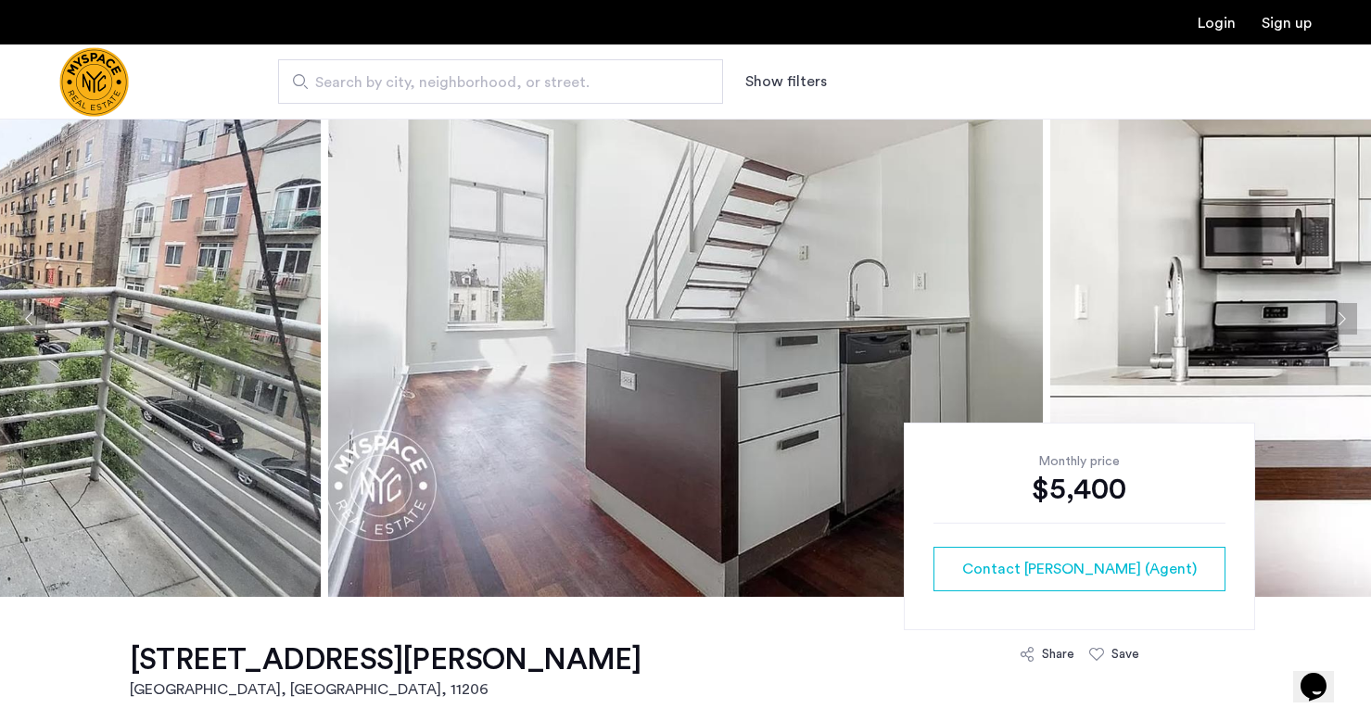
click at [1326, 317] on button "Next apartment" at bounding box center [1341, 319] width 32 height 32
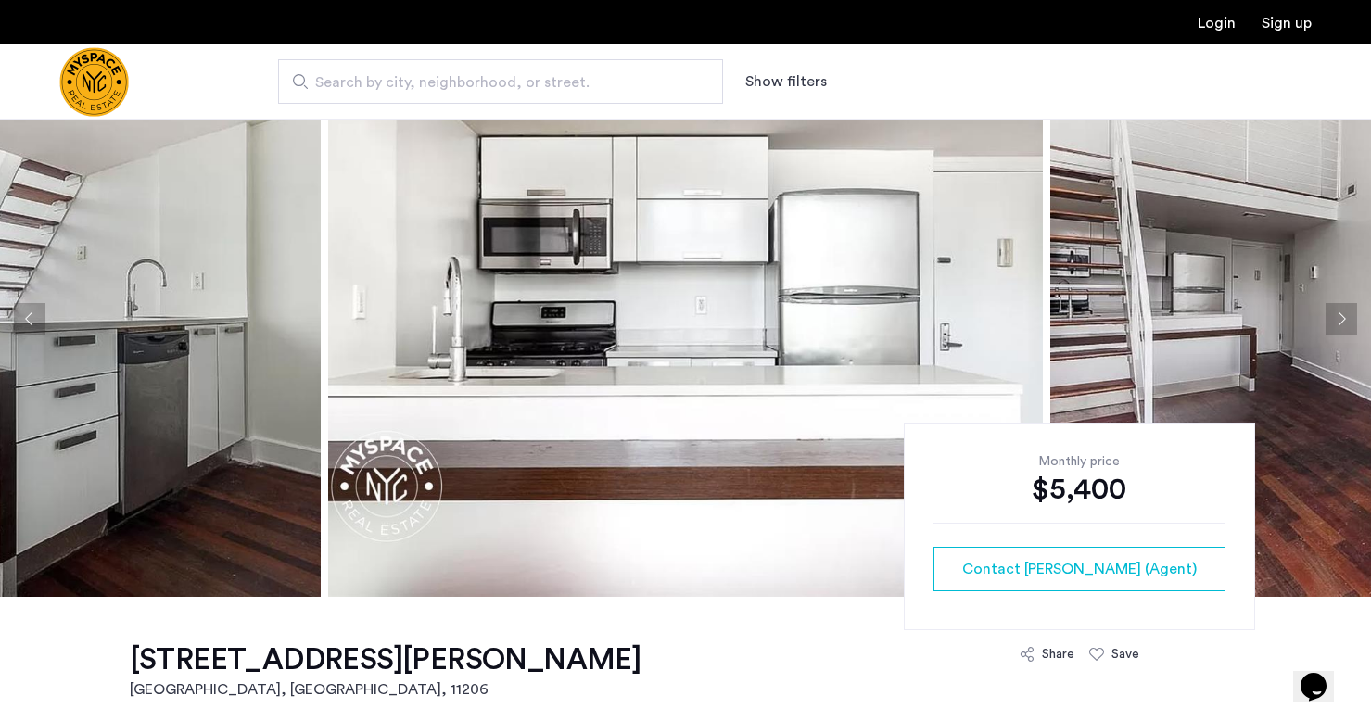
click at [1336, 317] on button "Next apartment" at bounding box center [1341, 319] width 32 height 32
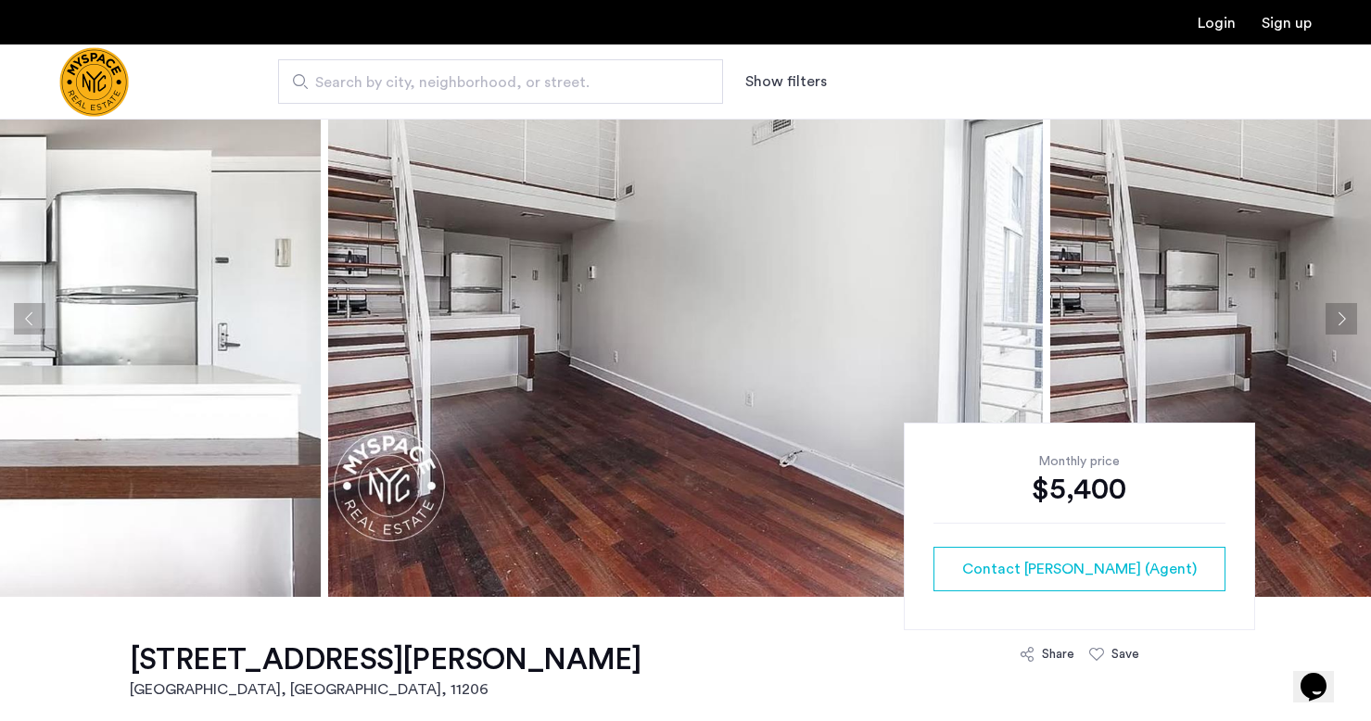
click at [1336, 317] on button "Next apartment" at bounding box center [1341, 319] width 32 height 32
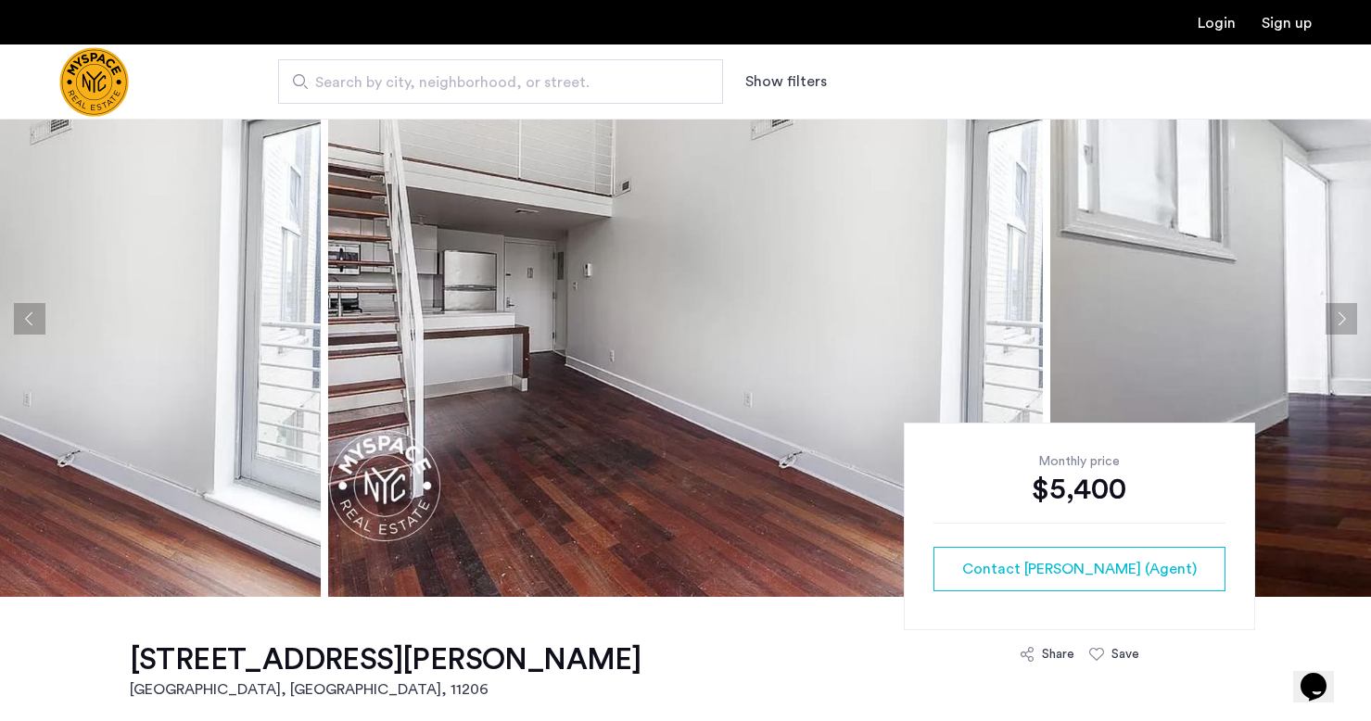
click at [1336, 317] on button "Next apartment" at bounding box center [1341, 319] width 32 height 32
